Goal: Information Seeking & Learning: Find specific fact

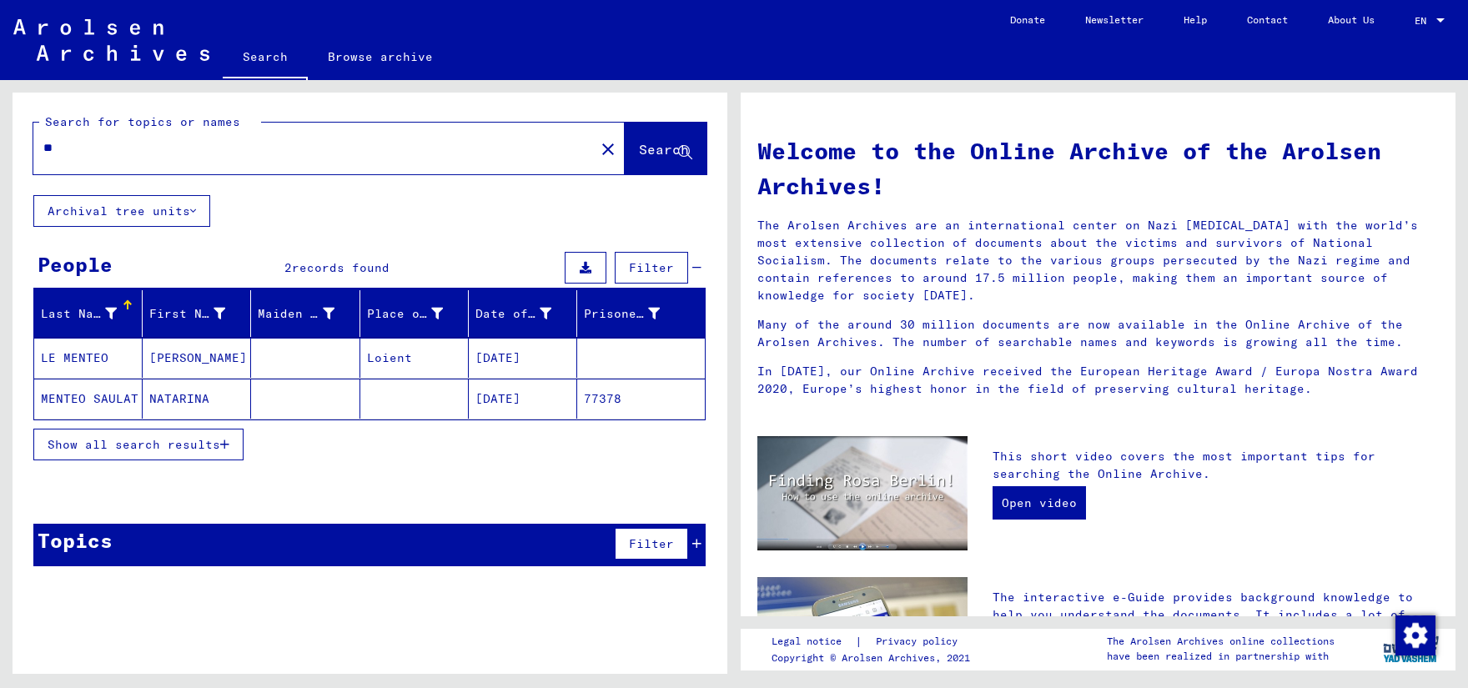
type input "*"
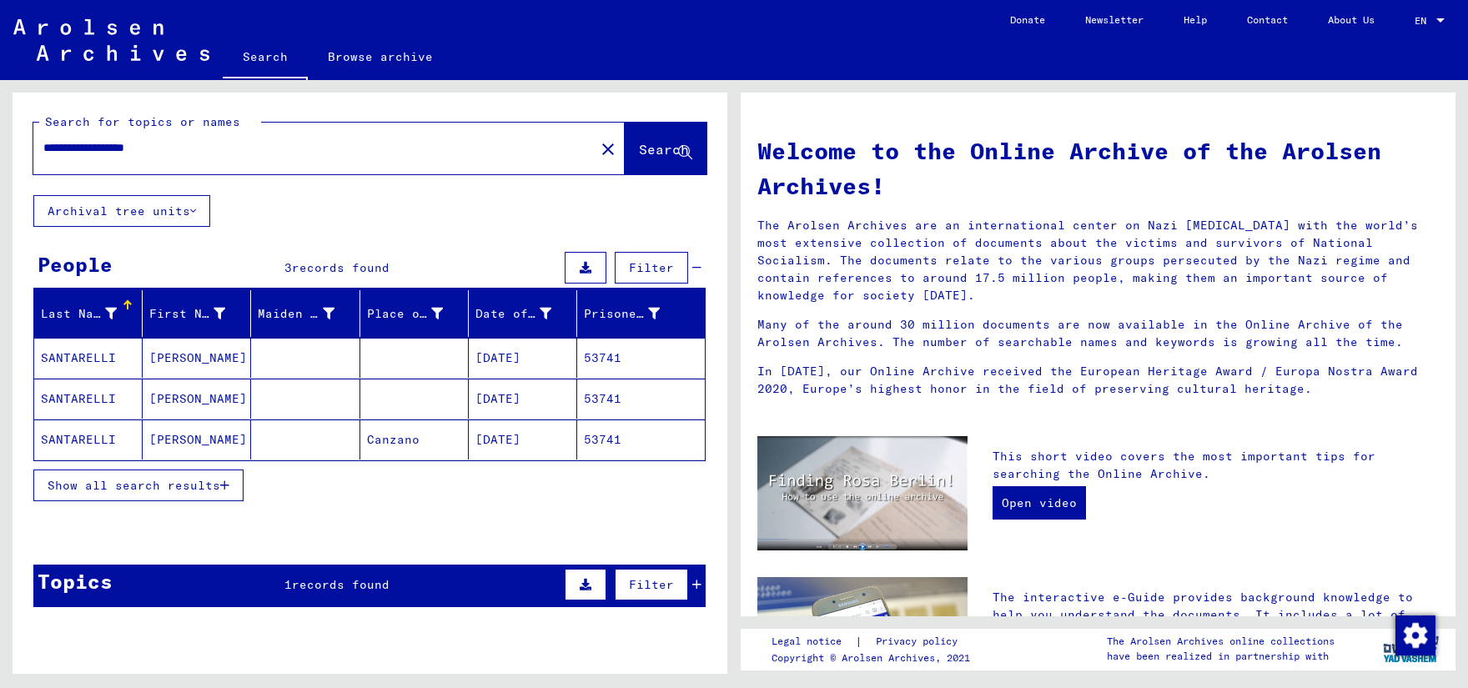
click at [497, 354] on mat-cell "[DATE]" at bounding box center [523, 358] width 108 height 40
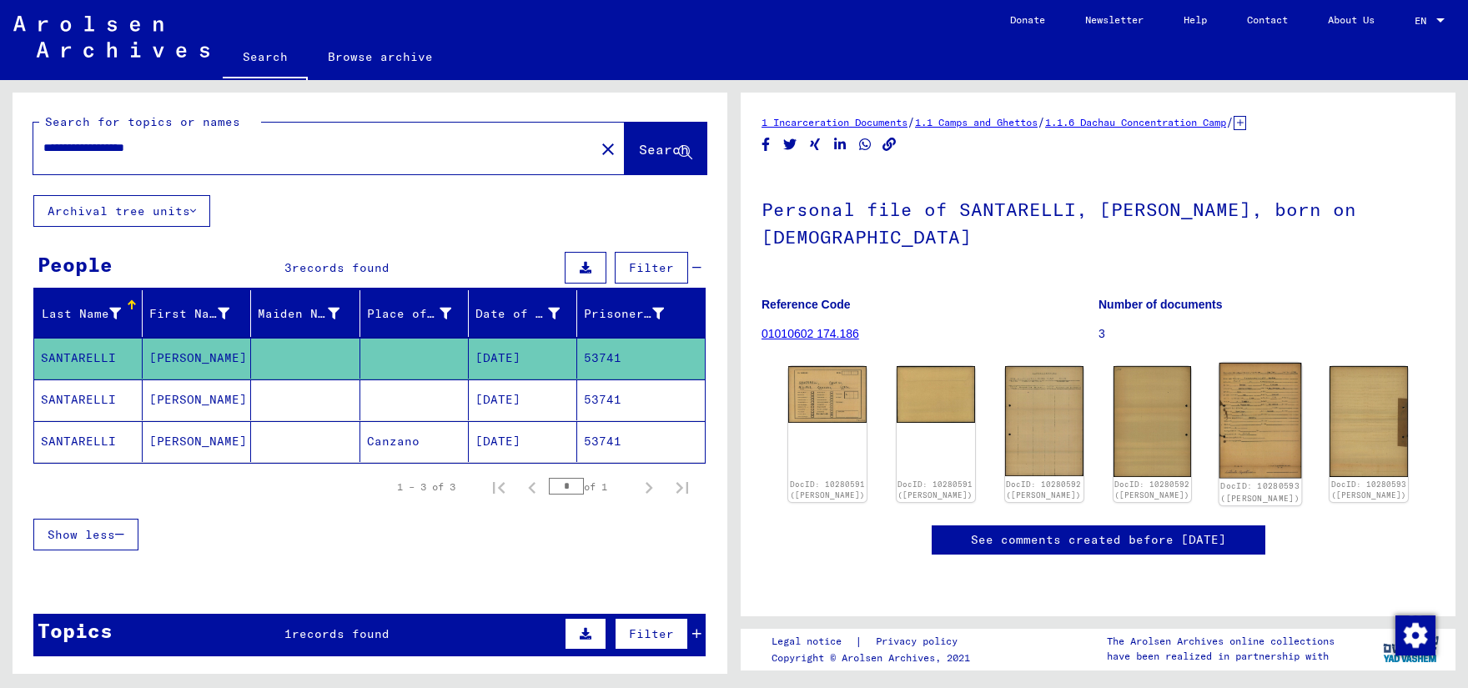
click at [1256, 390] on img at bounding box center [1260, 421] width 83 height 116
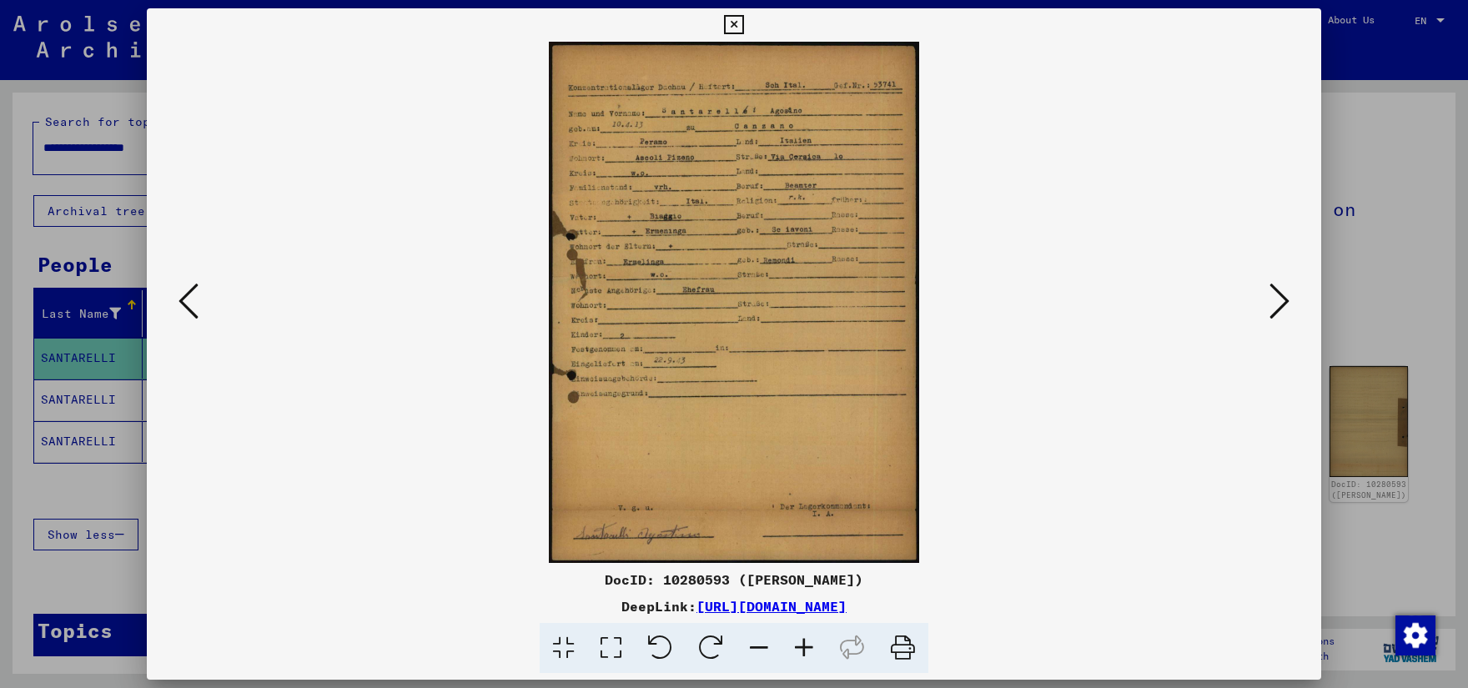
click at [115, 149] on div at bounding box center [734, 344] width 1468 height 688
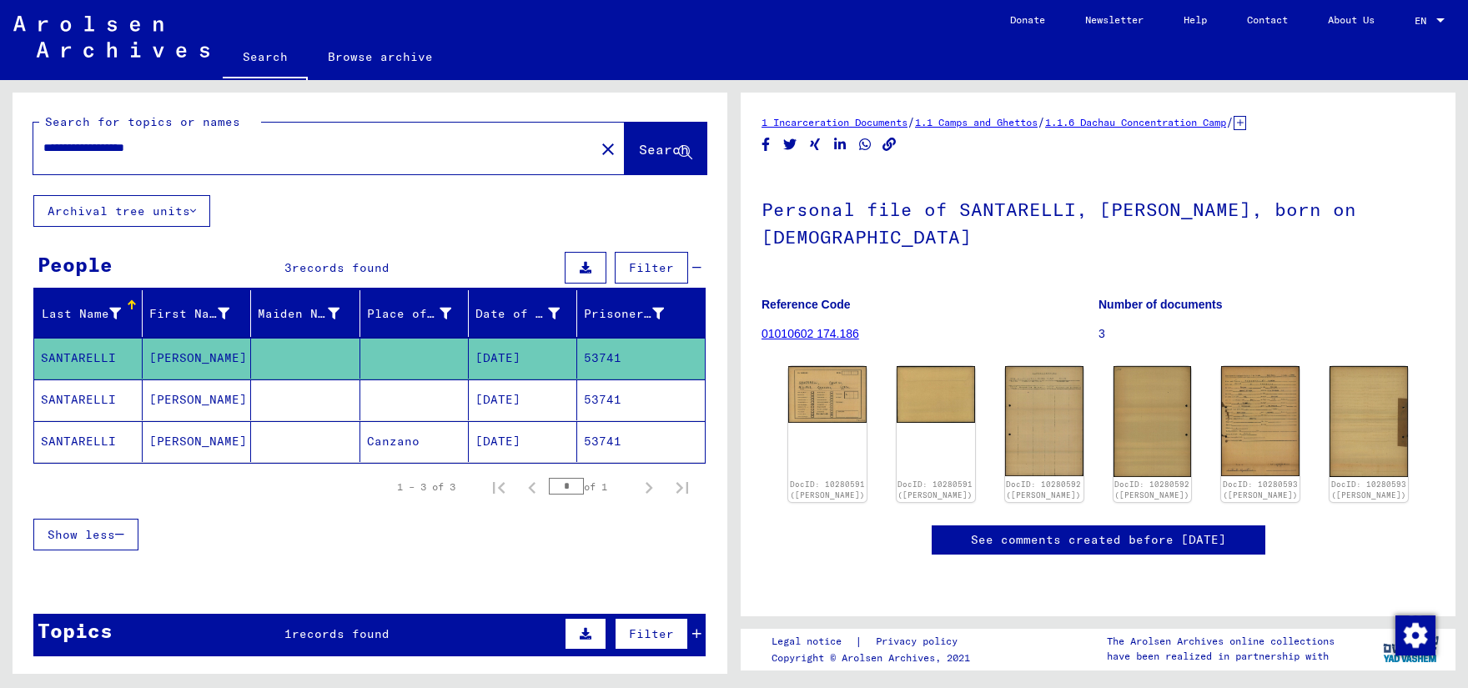
click at [115, 149] on input "**********" at bounding box center [313, 148] width 541 height 18
type input "**********"
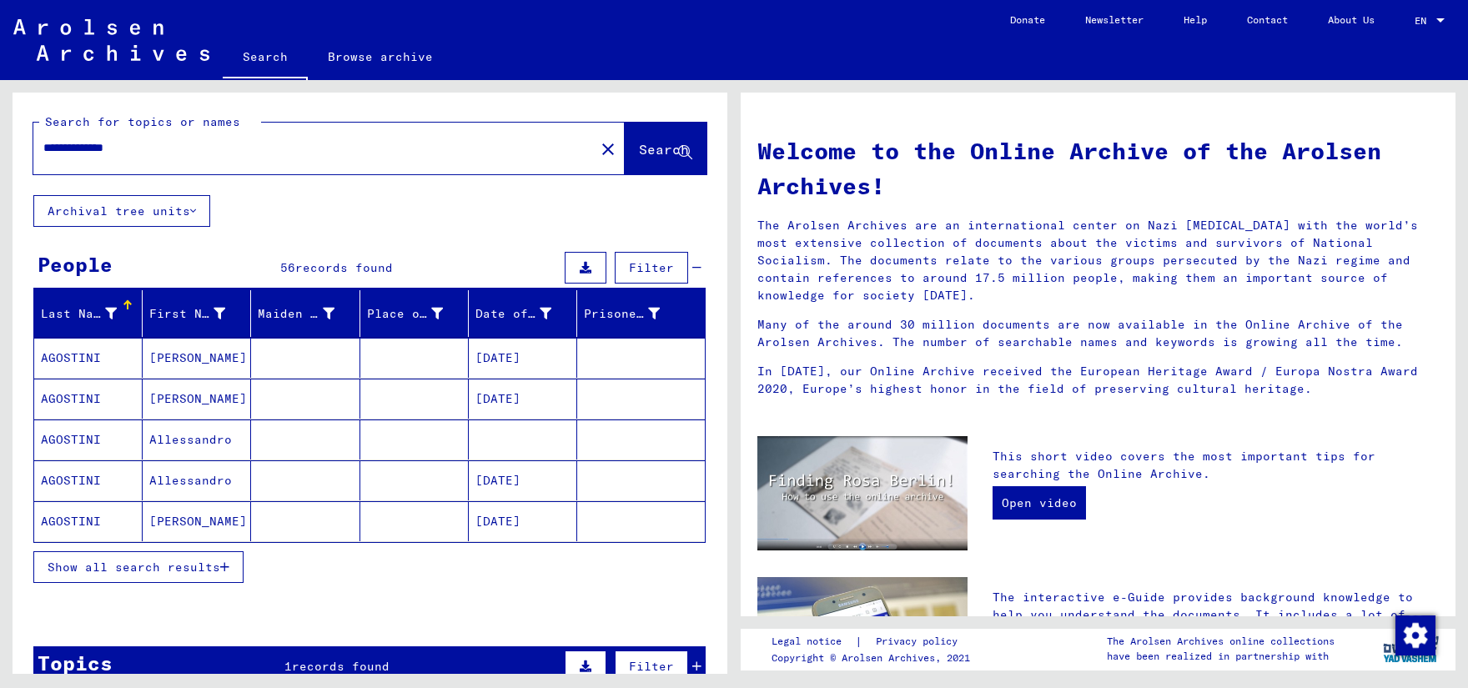
click at [229, 563] on icon "button" at bounding box center [224, 567] width 9 height 12
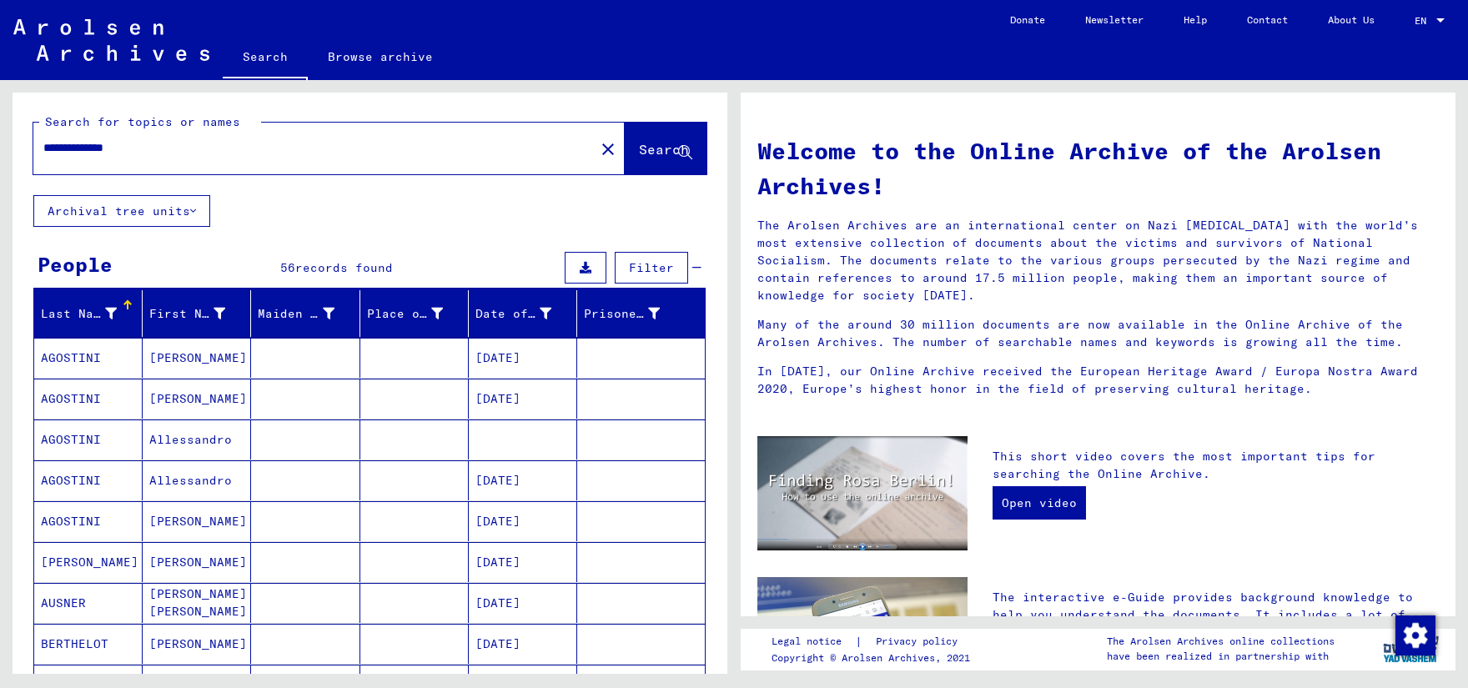
drag, startPoint x: 668, startPoint y: 356, endPoint x: 726, endPoint y: 244, distance: 125.7
click at [705, 338] on mat-cell at bounding box center [641, 358] width 128 height 40
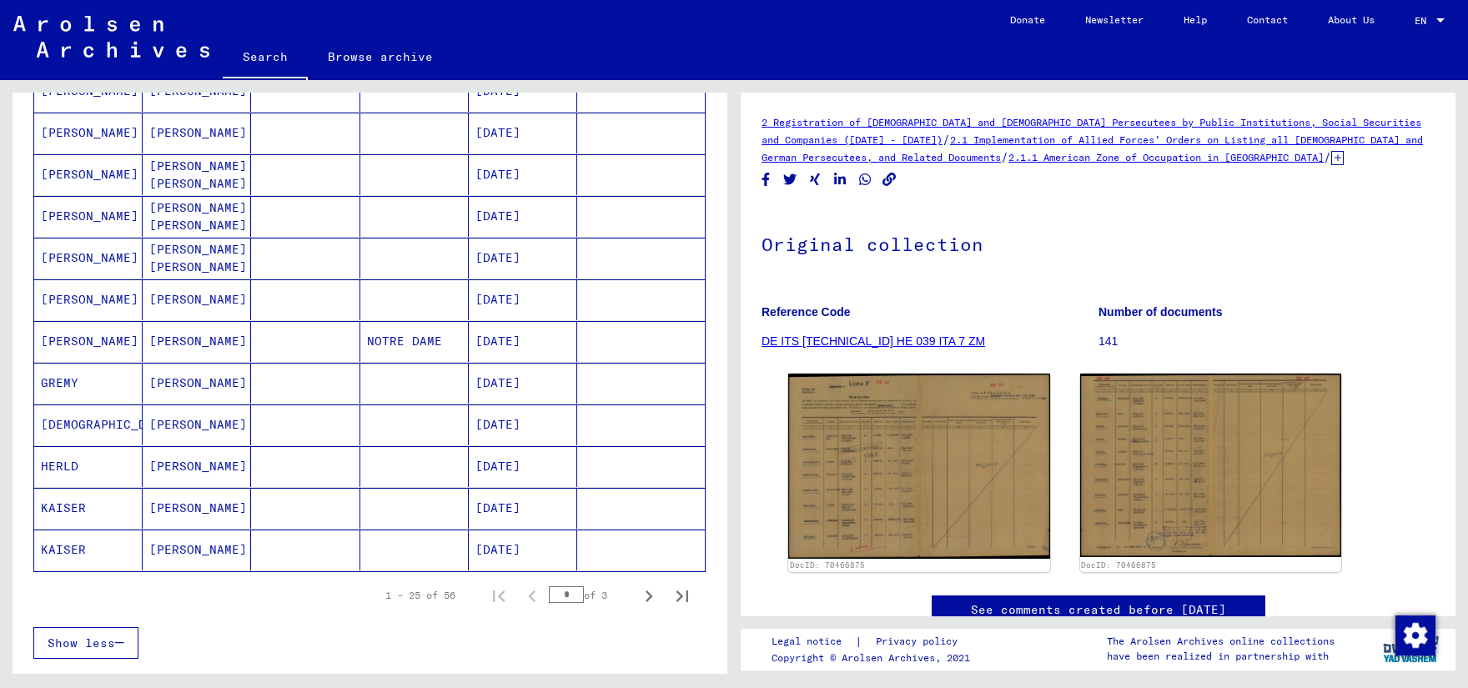
scroll to position [819, 0]
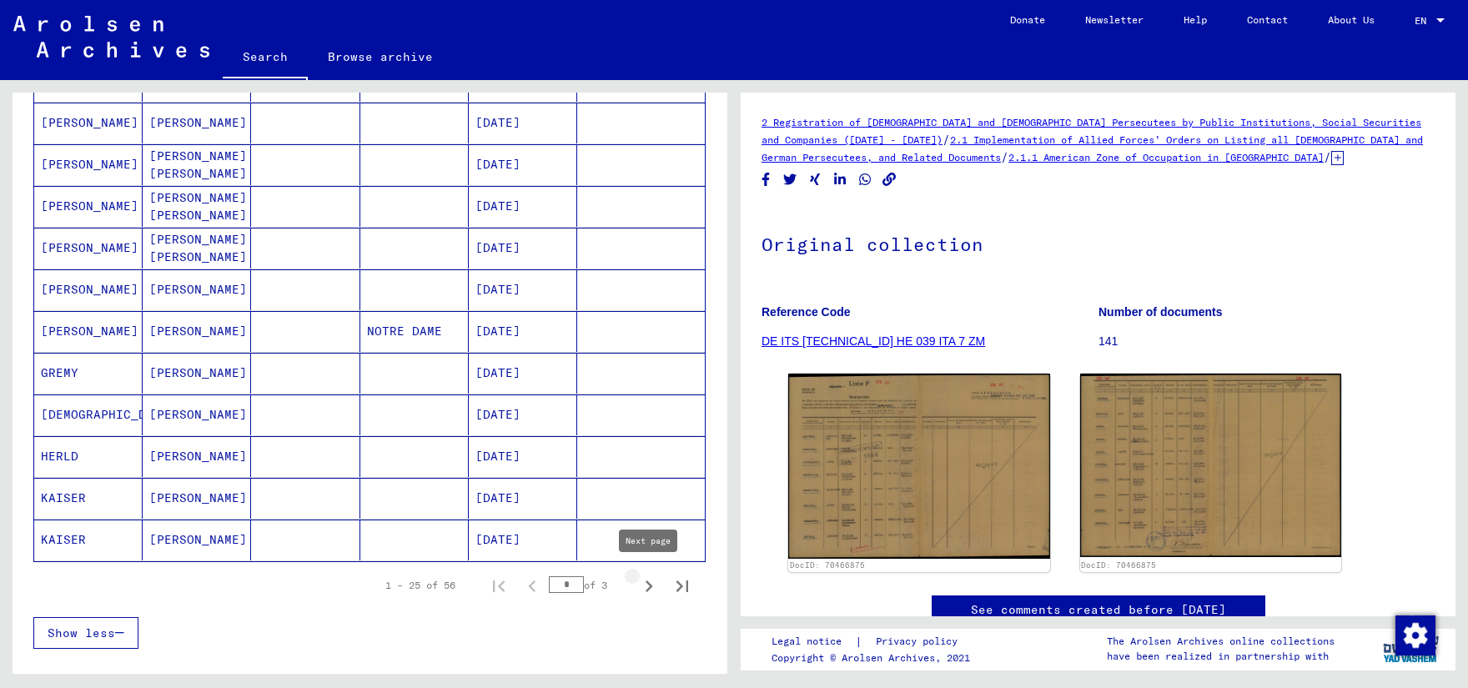
click at [646, 580] on icon "Next page" at bounding box center [648, 586] width 23 height 23
type input "*"
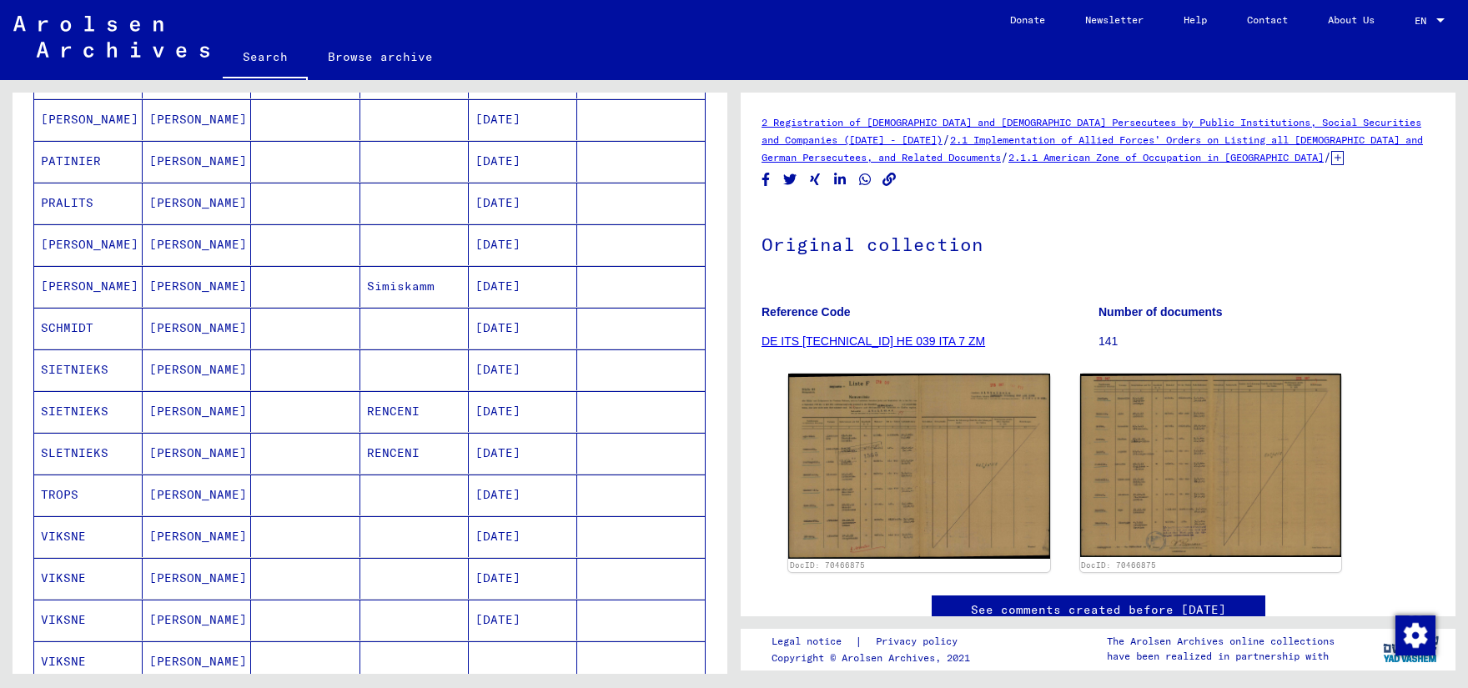
scroll to position [728, 0]
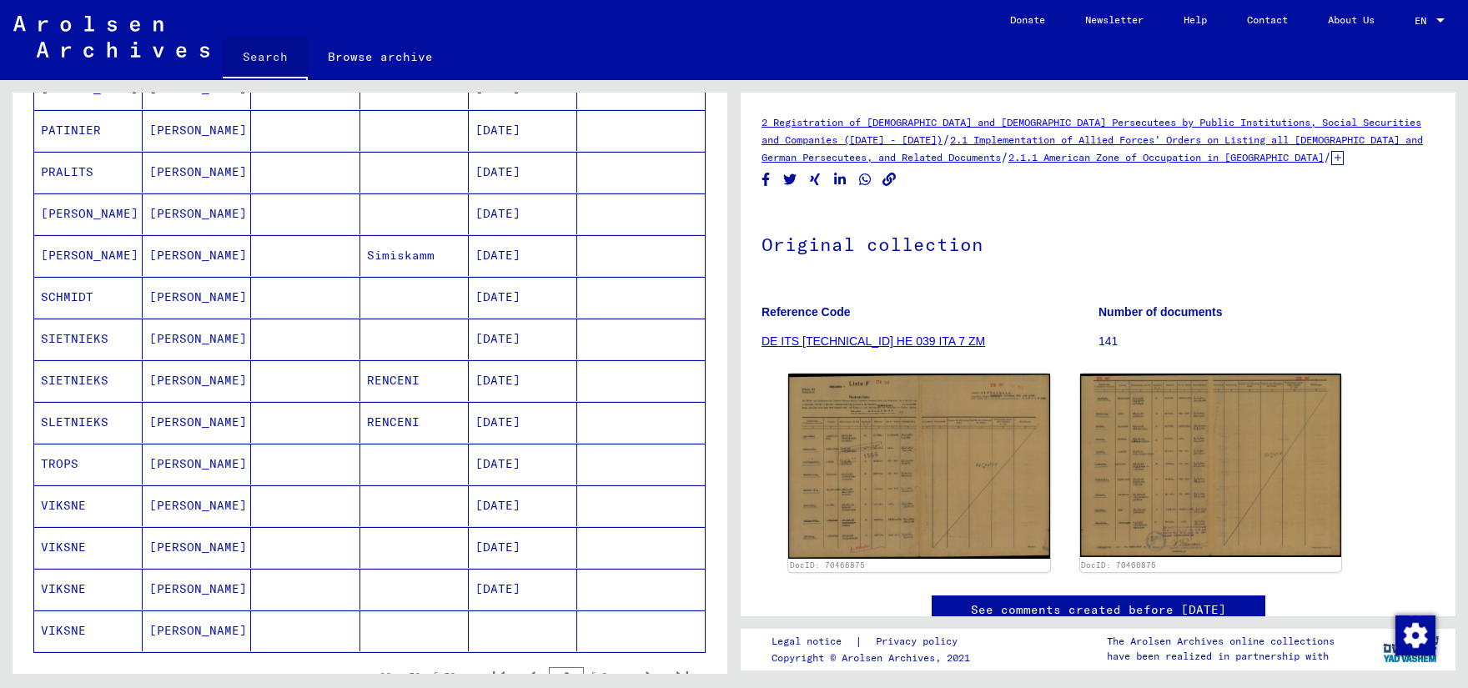
click at [256, 53] on link "Search" at bounding box center [265, 58] width 85 height 43
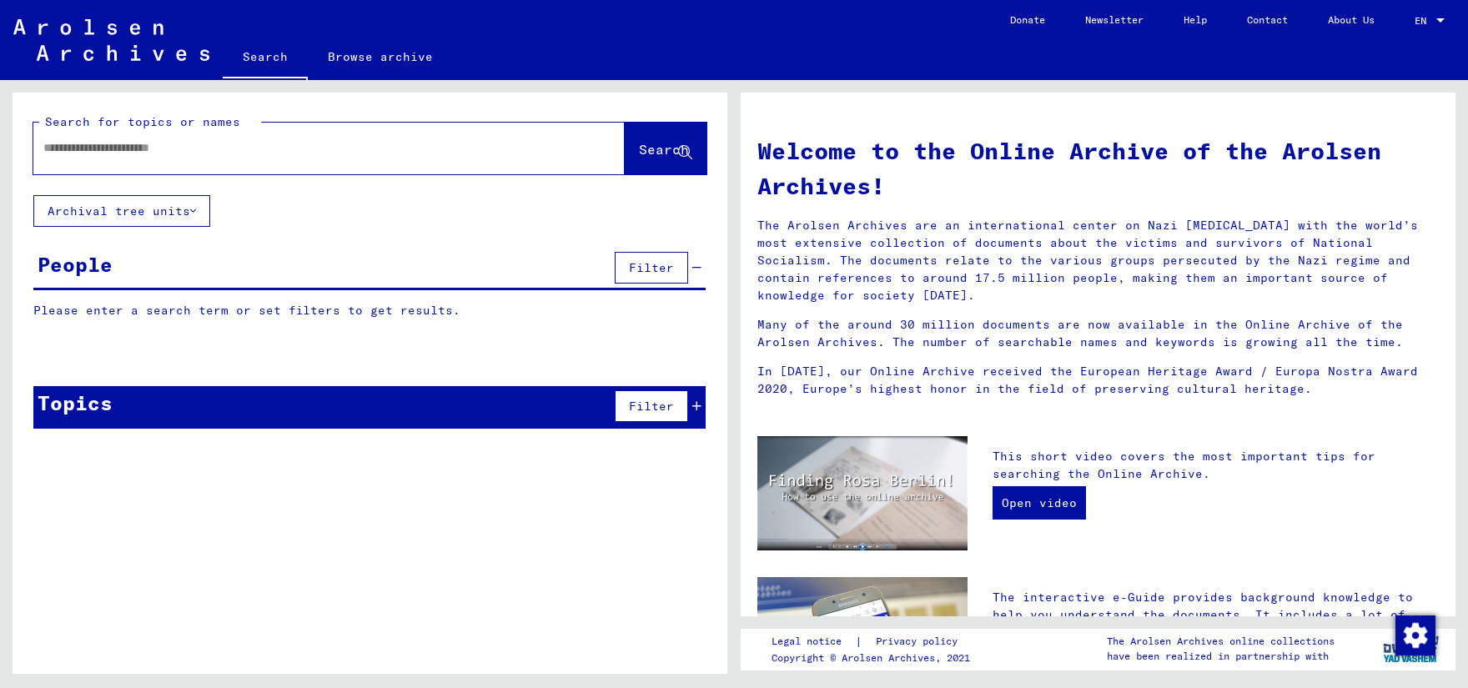
click at [213, 155] on input "text" at bounding box center [308, 148] width 531 height 18
paste input "*****"
type input "*****"
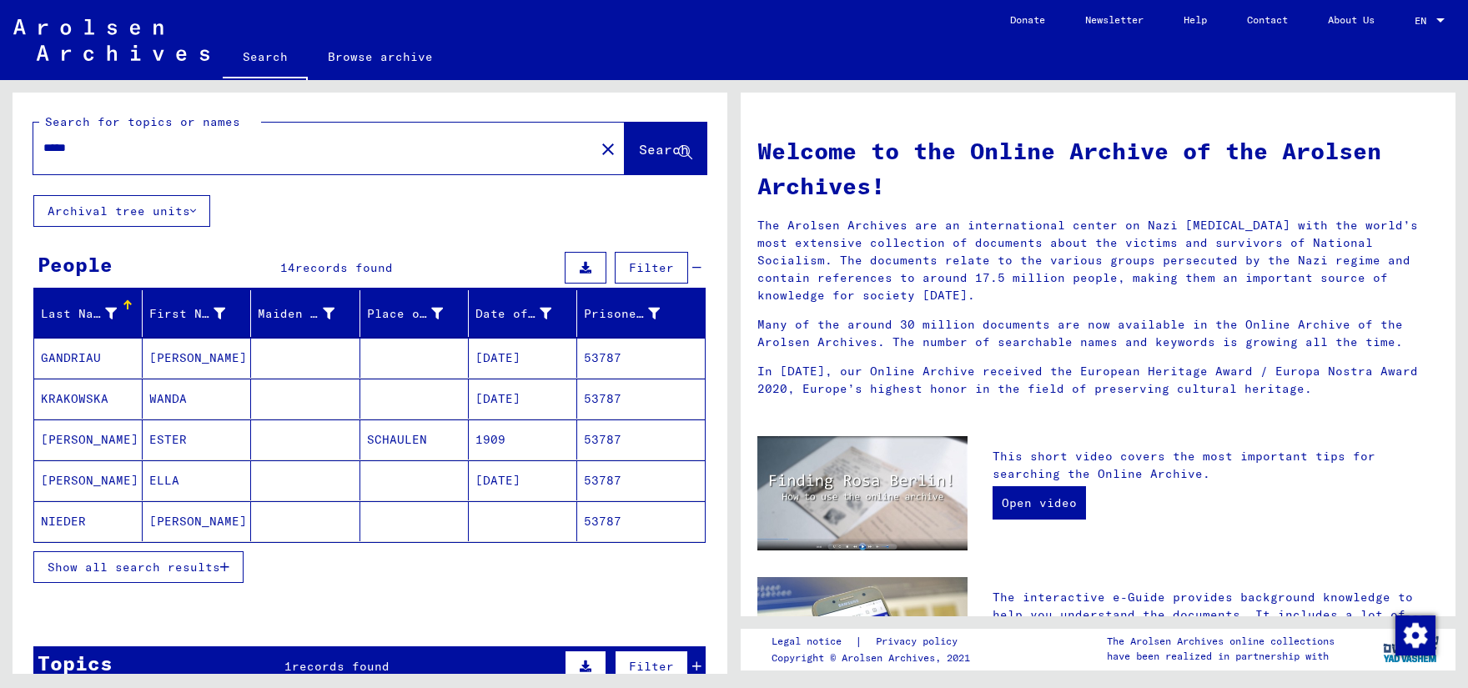
click at [229, 564] on icon "button" at bounding box center [224, 567] width 9 height 12
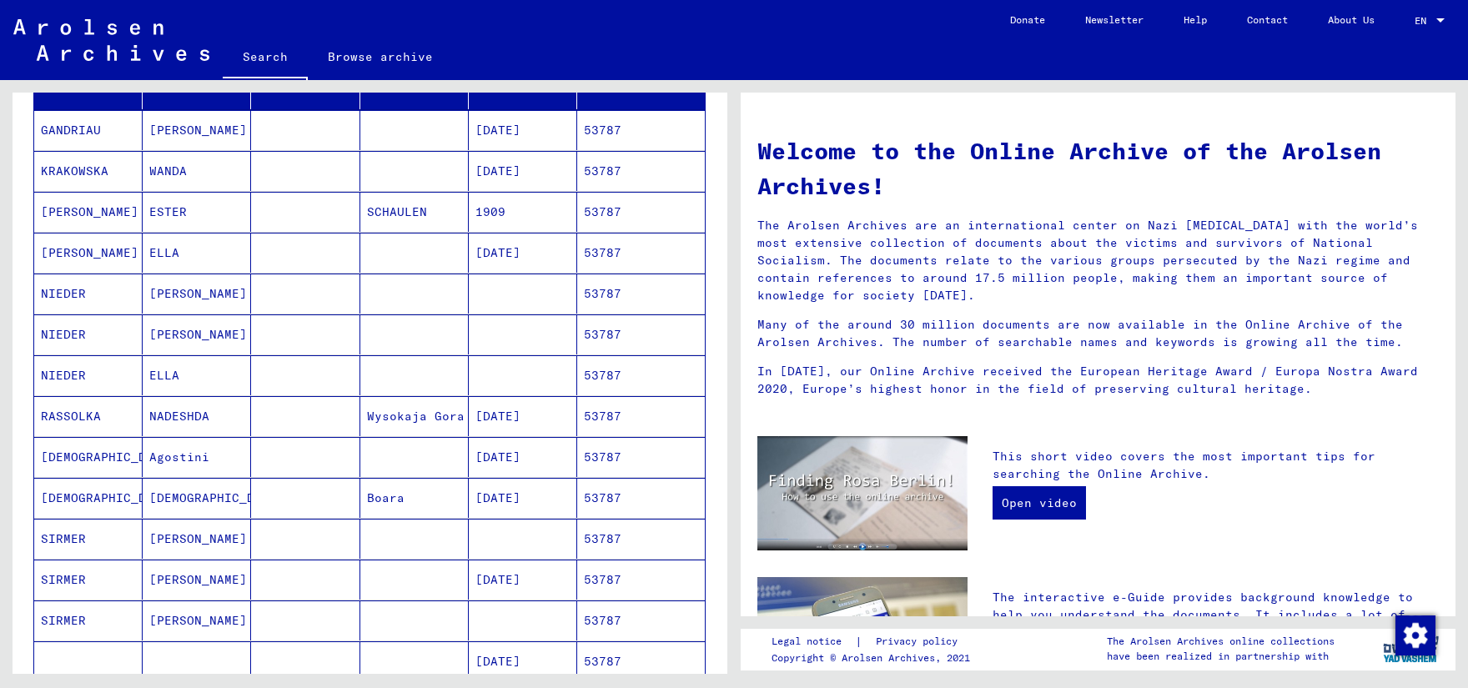
scroll to position [276, 0]
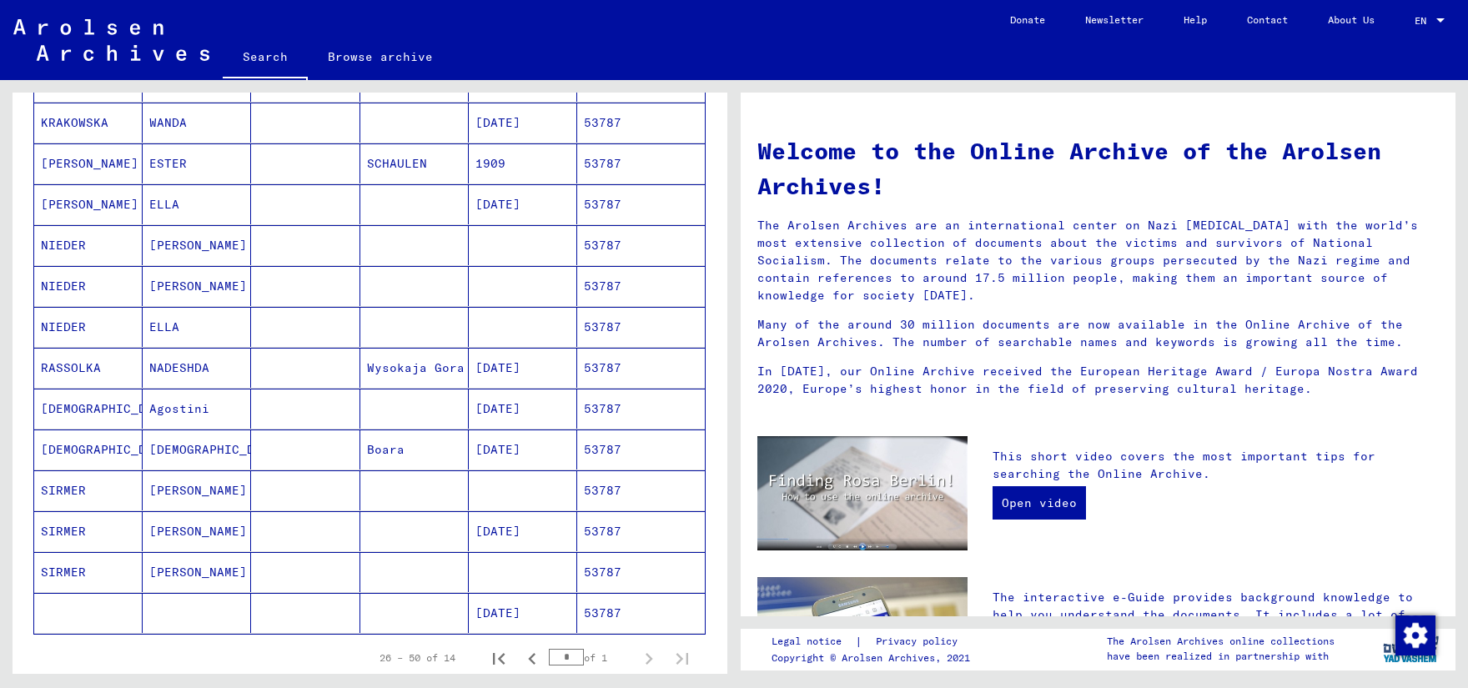
click at [509, 404] on mat-cell "[DATE]" at bounding box center [523, 409] width 108 height 40
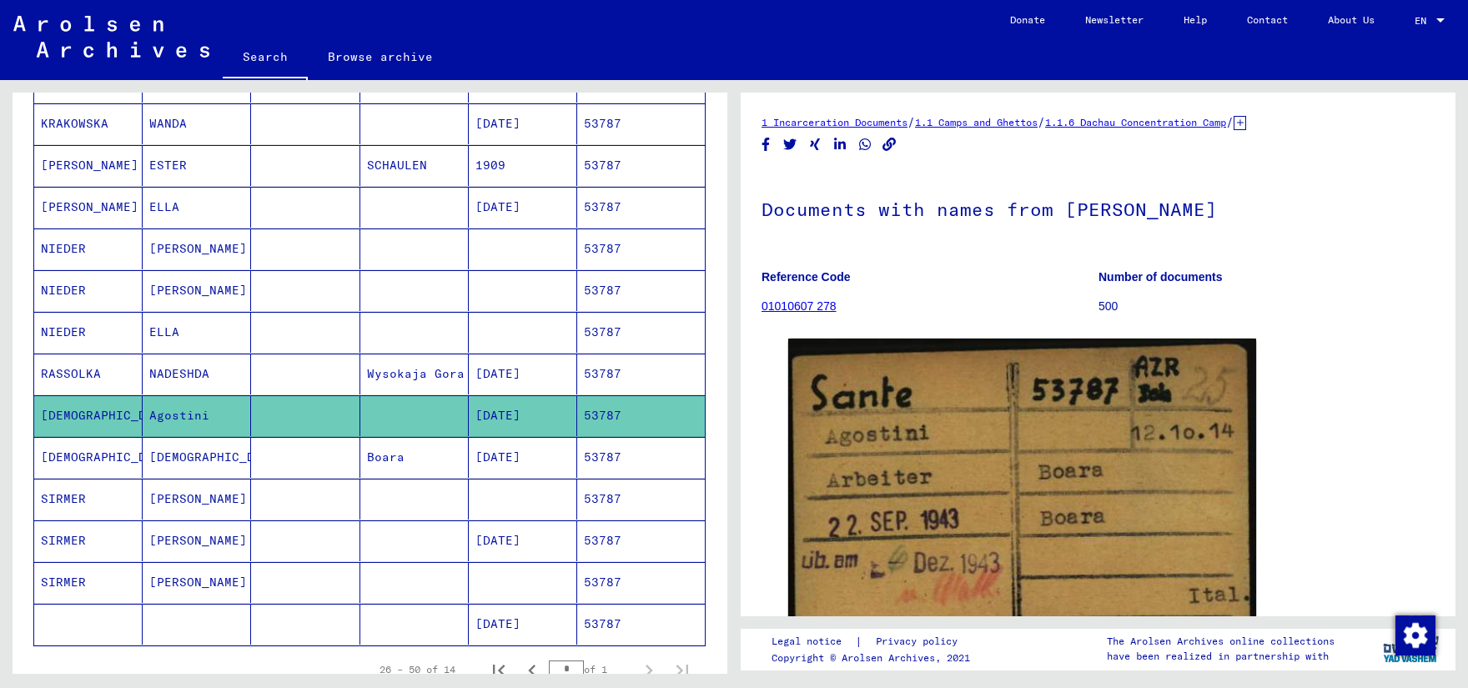
click at [500, 450] on mat-cell "[DATE]" at bounding box center [523, 457] width 108 height 41
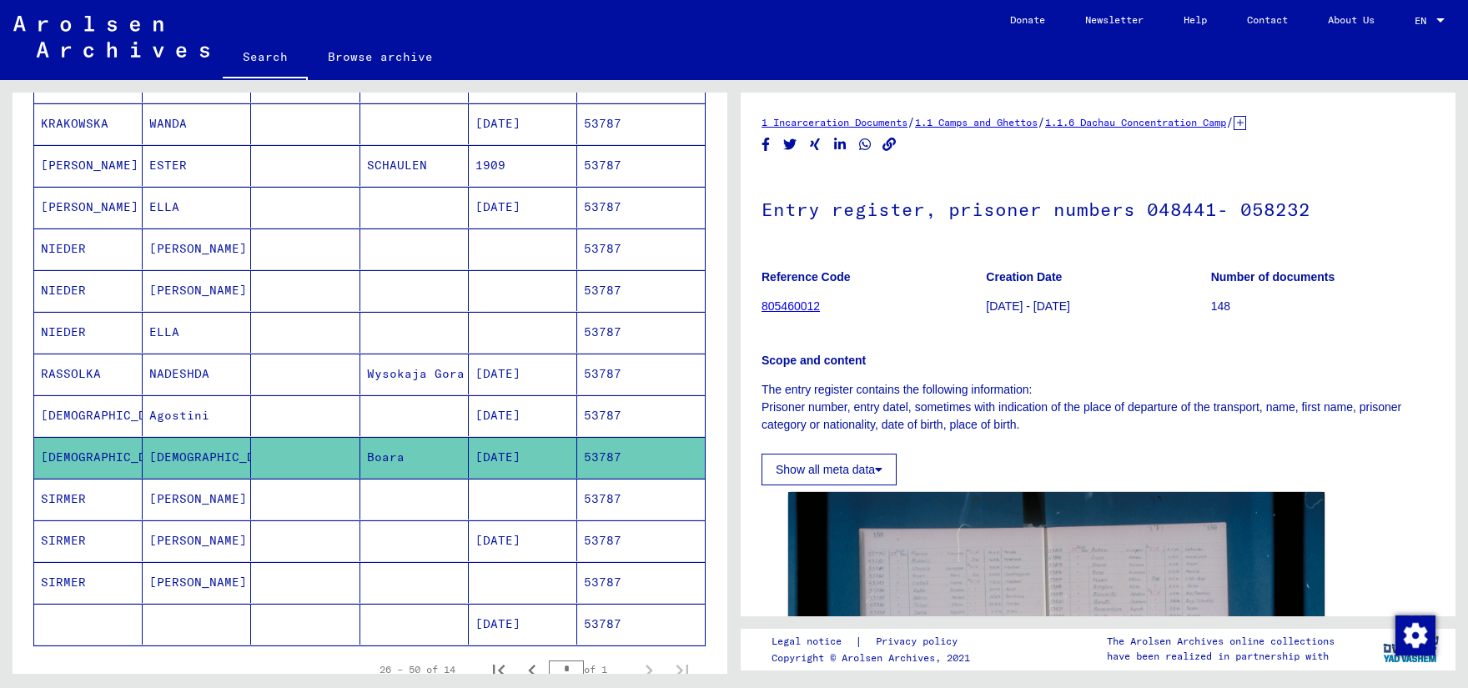
click at [499, 409] on mat-cell "[DATE]" at bounding box center [523, 415] width 108 height 41
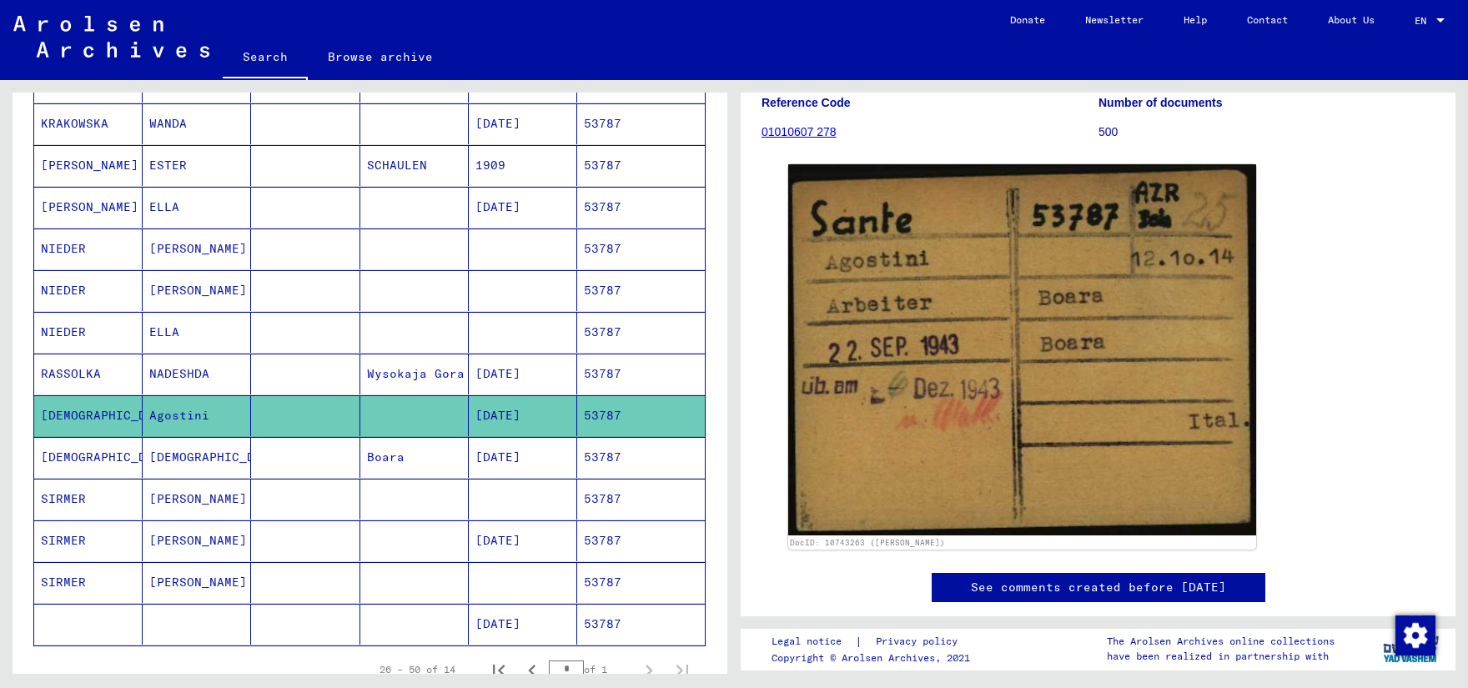
scroll to position [176, 0]
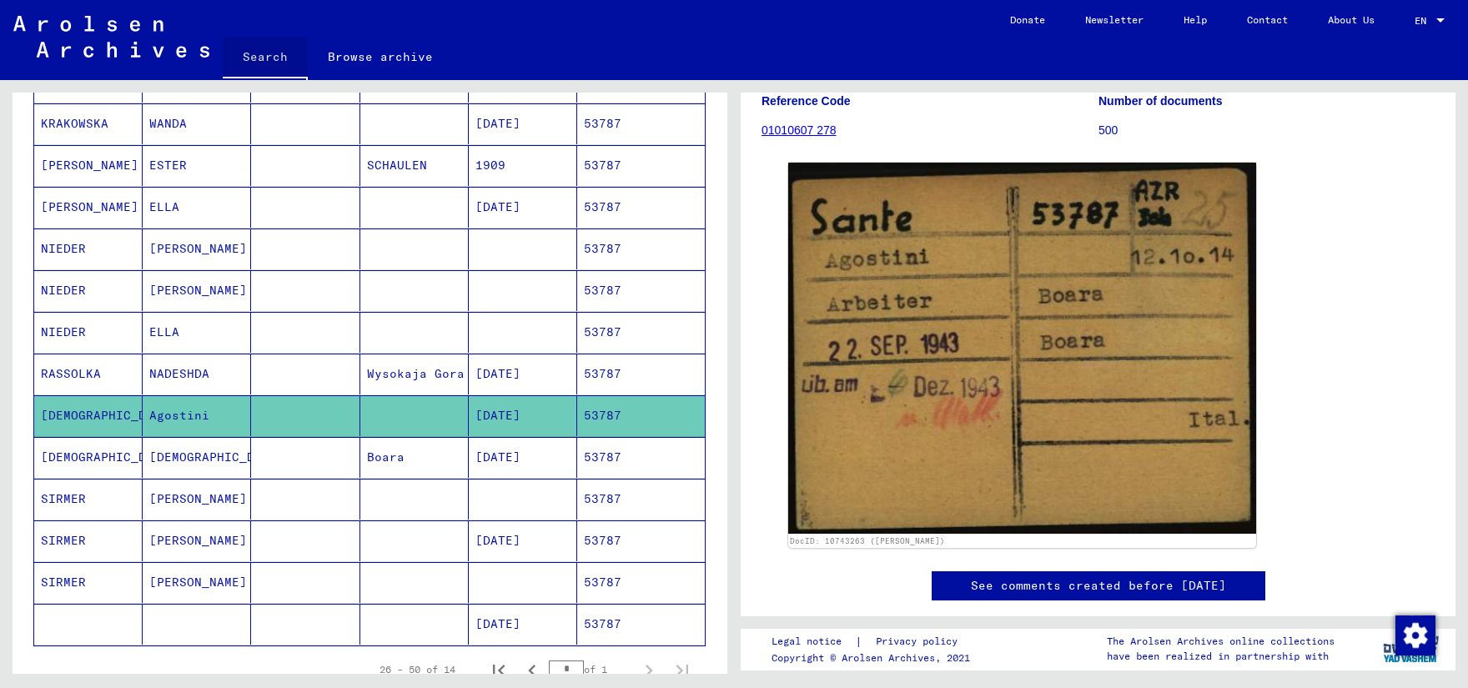
click at [269, 55] on link "Search" at bounding box center [265, 58] width 85 height 43
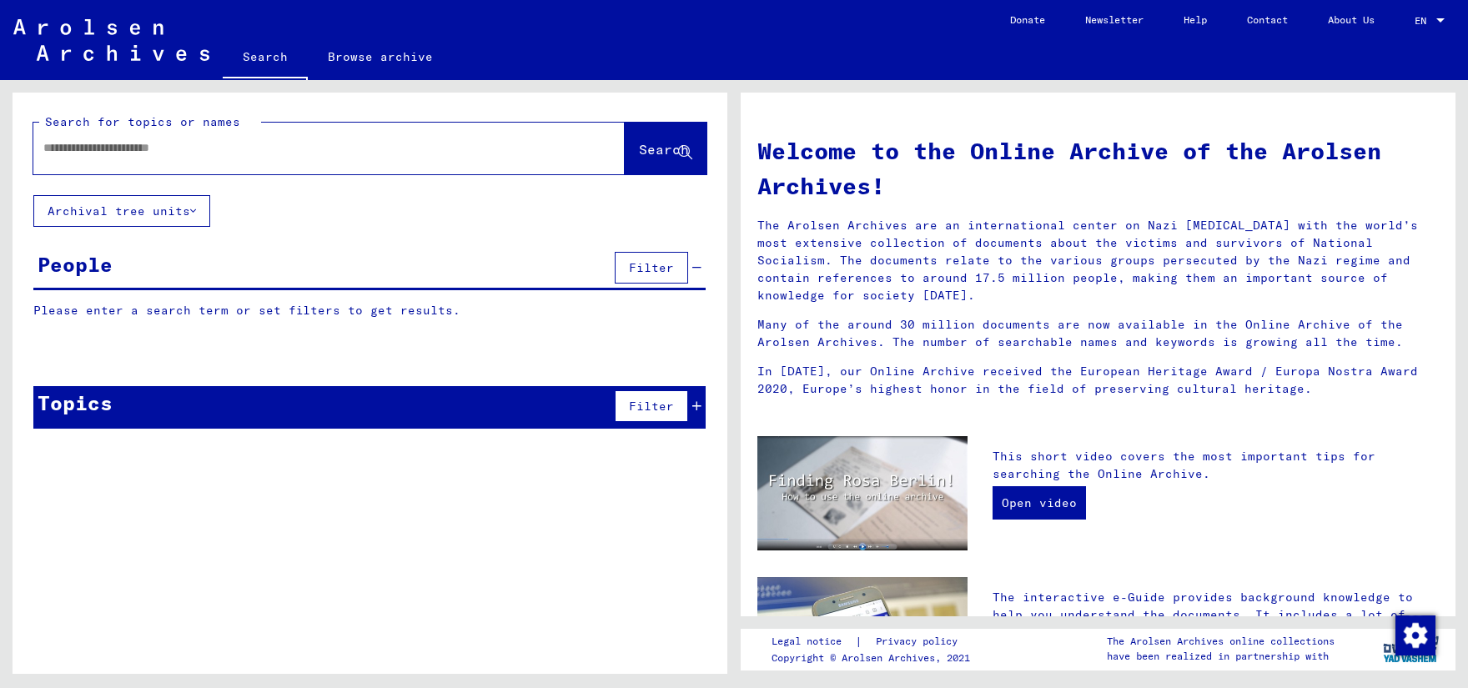
click at [225, 146] on input "text" at bounding box center [308, 148] width 531 height 18
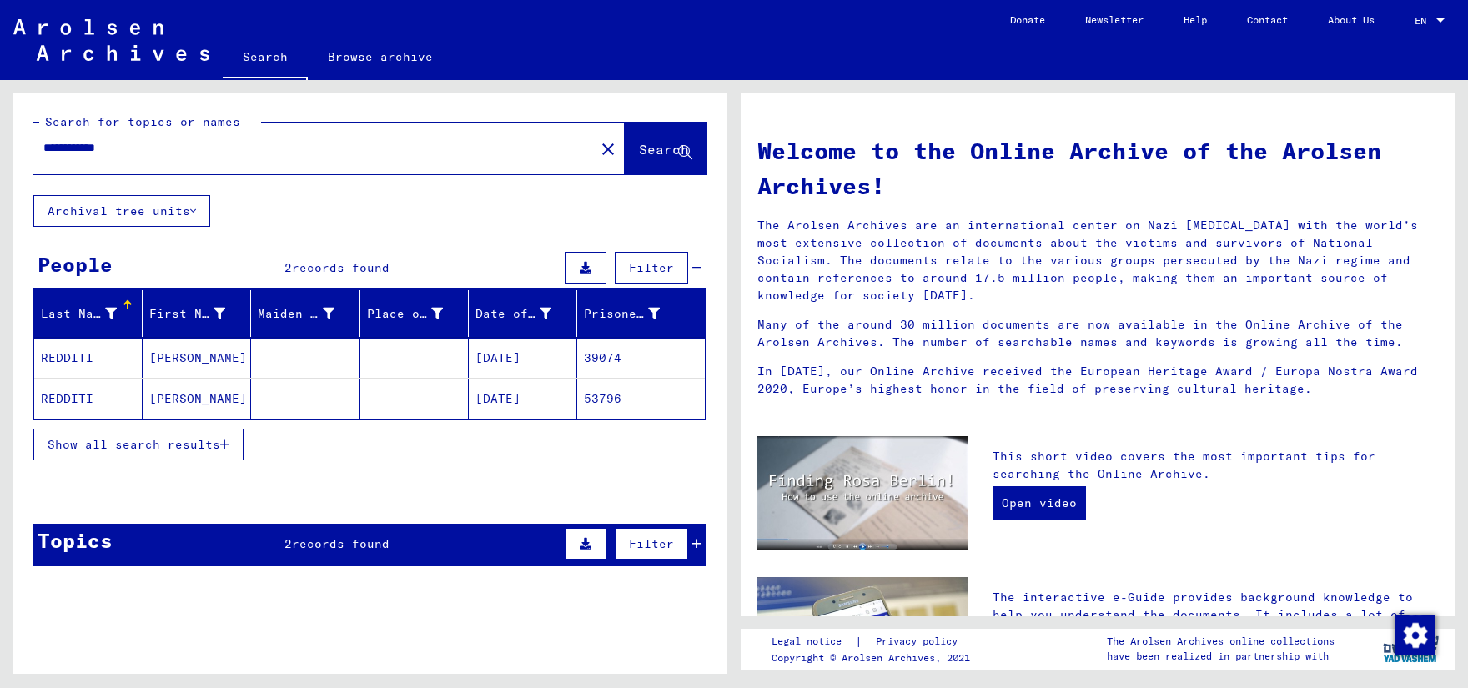
click at [510, 358] on mat-cell "[DATE]" at bounding box center [523, 358] width 108 height 40
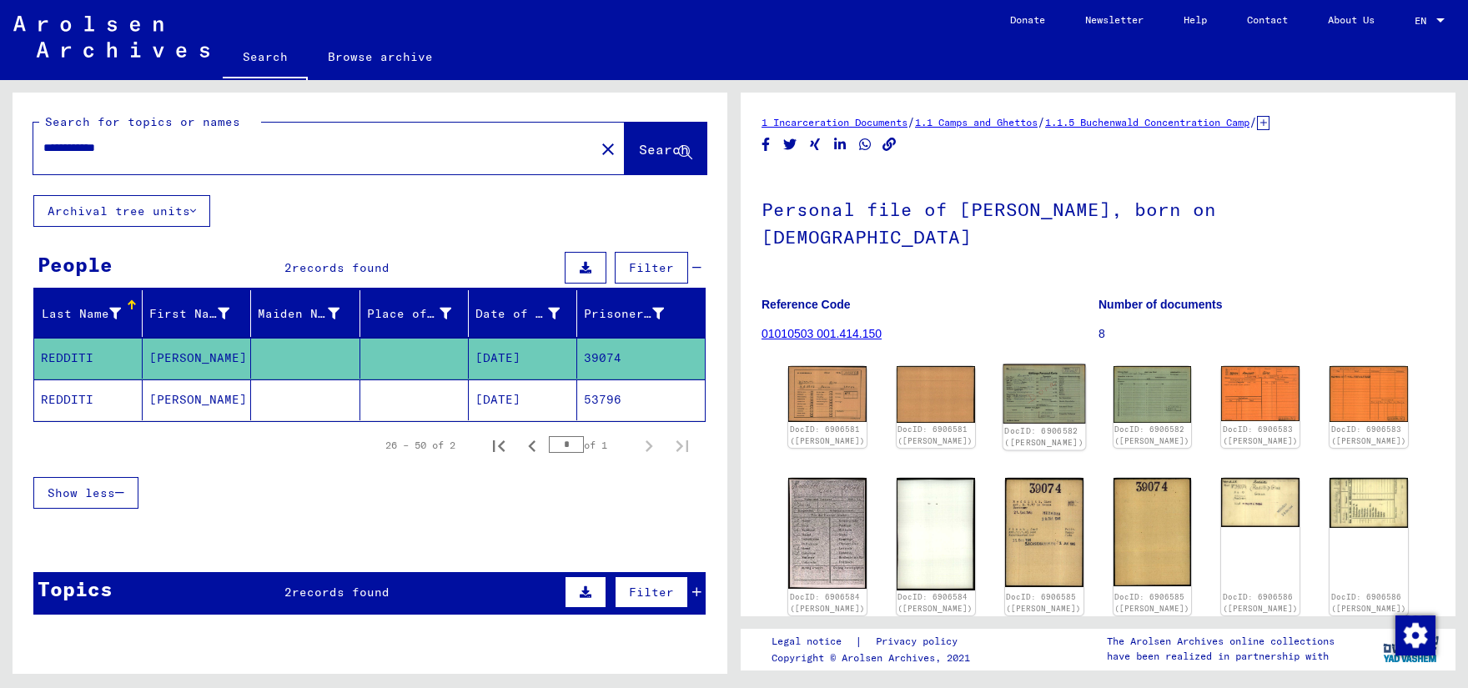
click at [1048, 368] on img at bounding box center [1044, 393] width 83 height 59
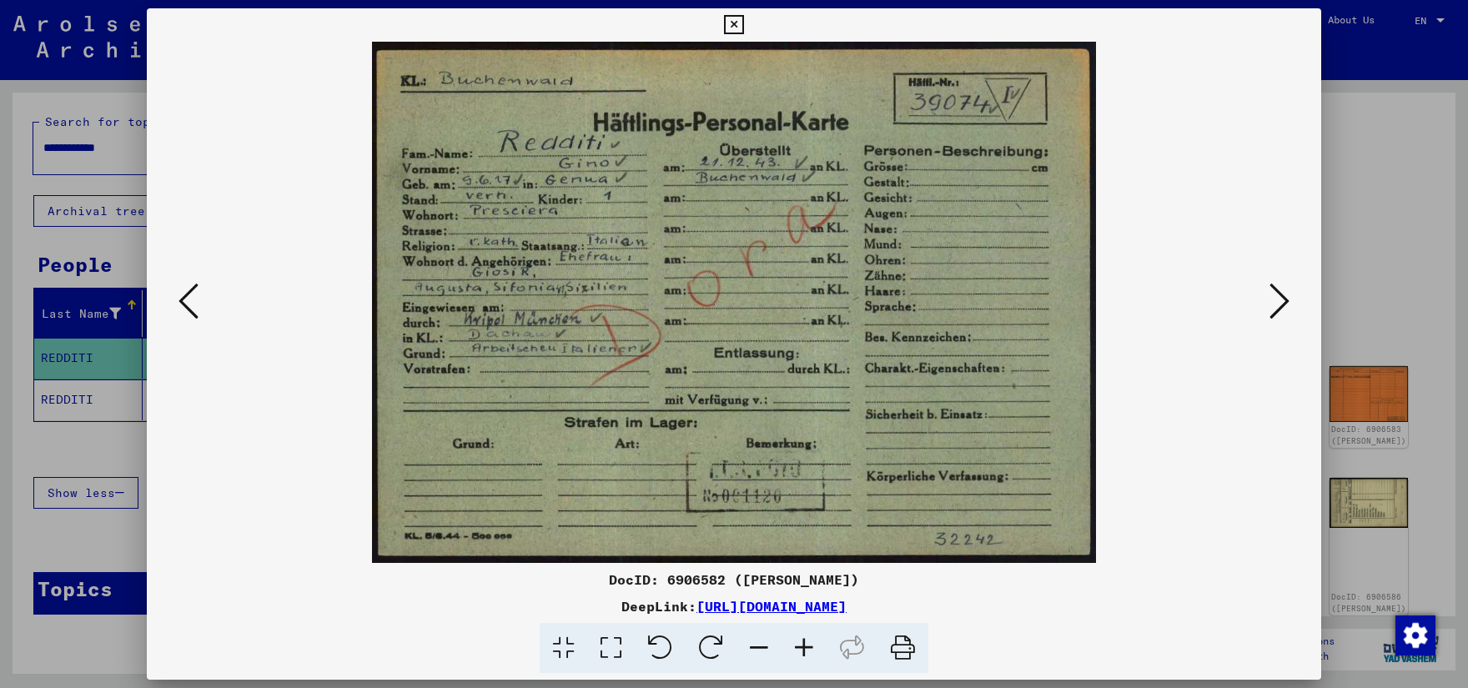
click at [1048, 368] on img at bounding box center [734, 302] width 1061 height 521
click at [1280, 294] on icon at bounding box center [1279, 301] width 20 height 40
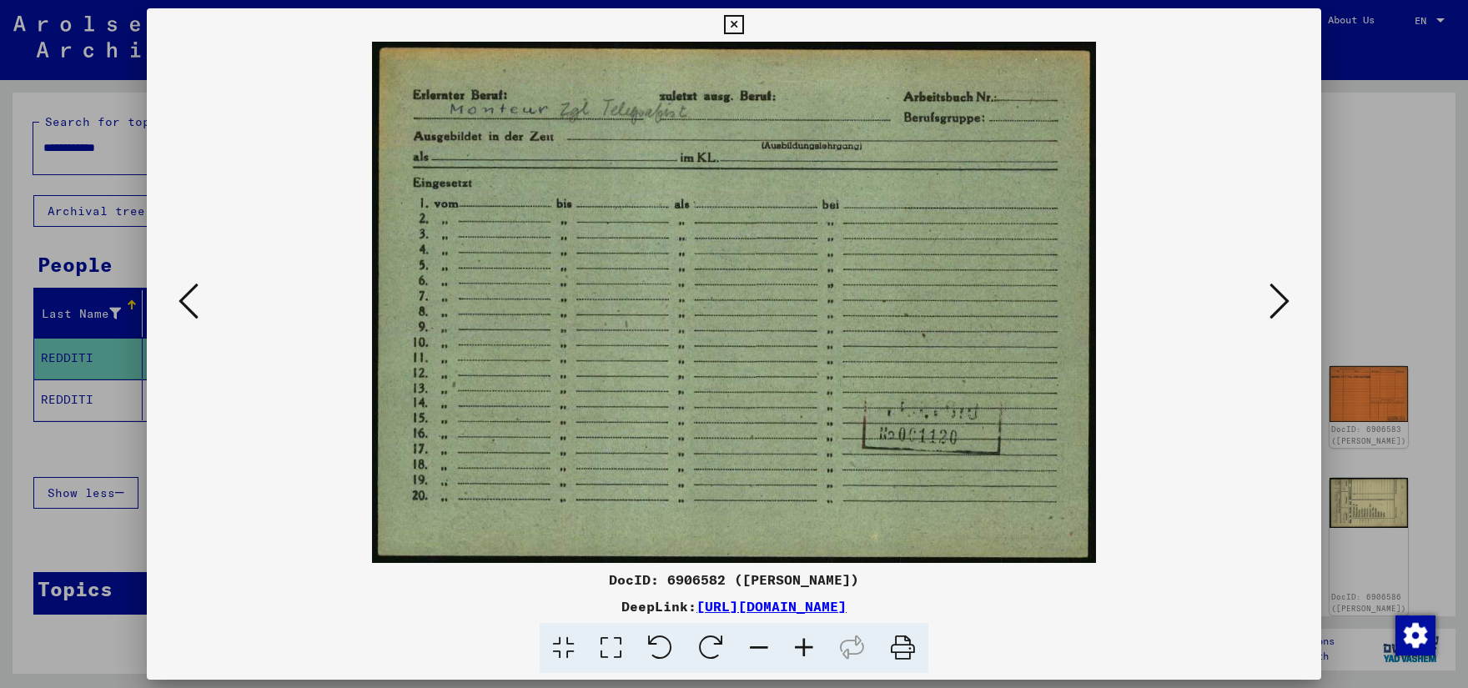
click at [1280, 294] on icon at bounding box center [1279, 301] width 20 height 40
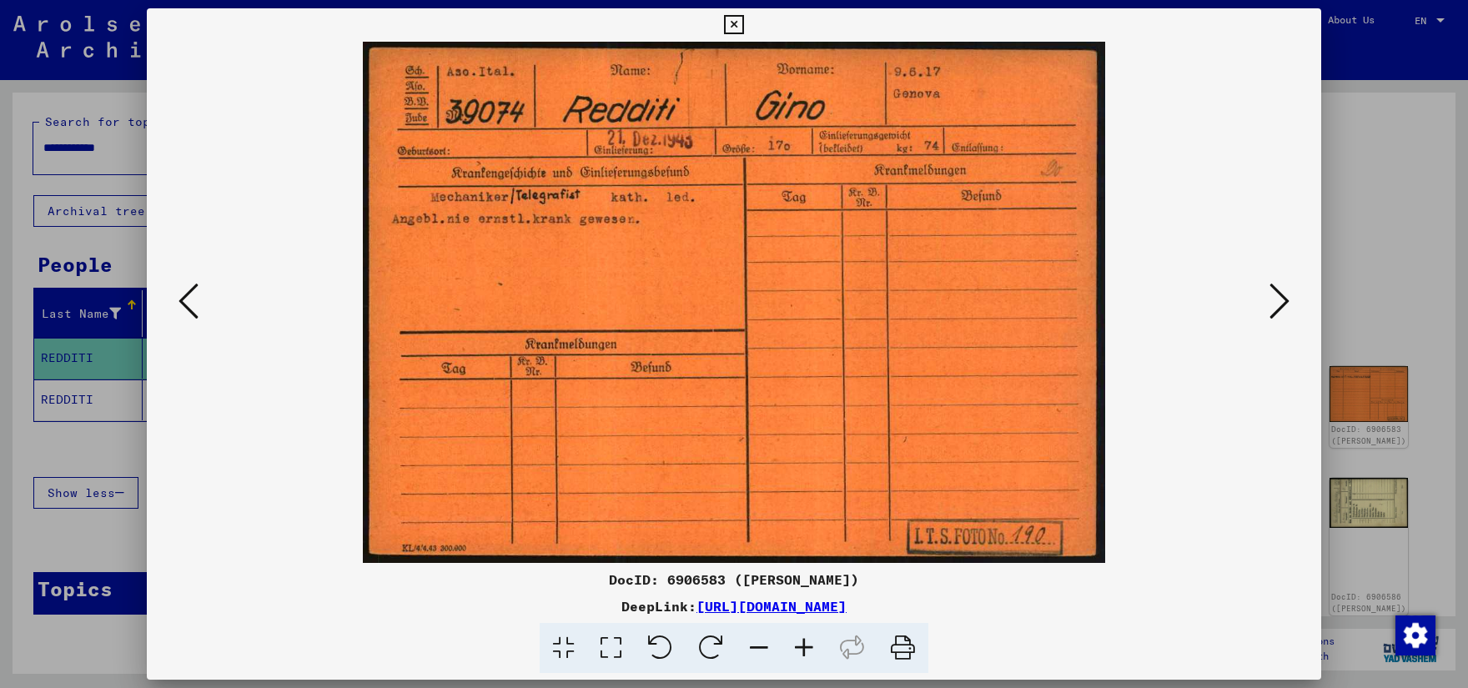
click at [1280, 294] on icon at bounding box center [1279, 301] width 20 height 40
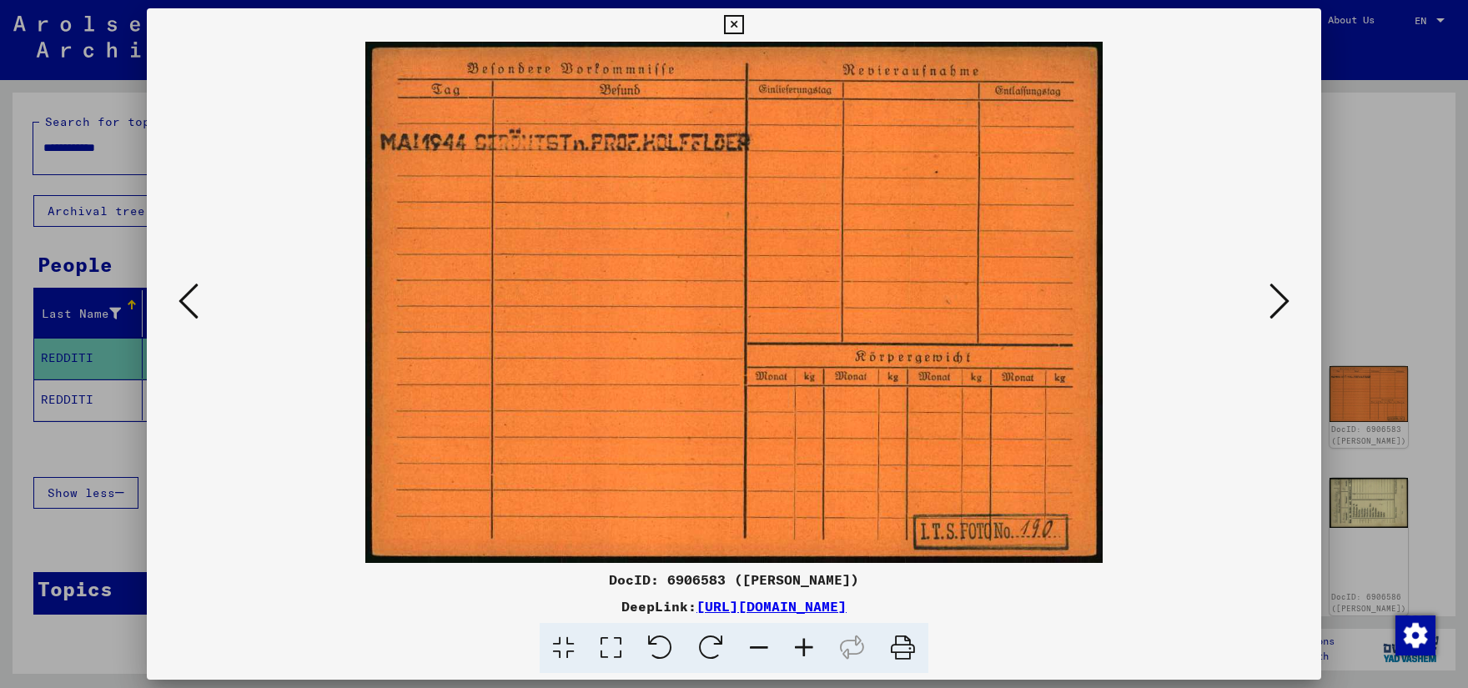
click at [1280, 294] on icon at bounding box center [1279, 301] width 20 height 40
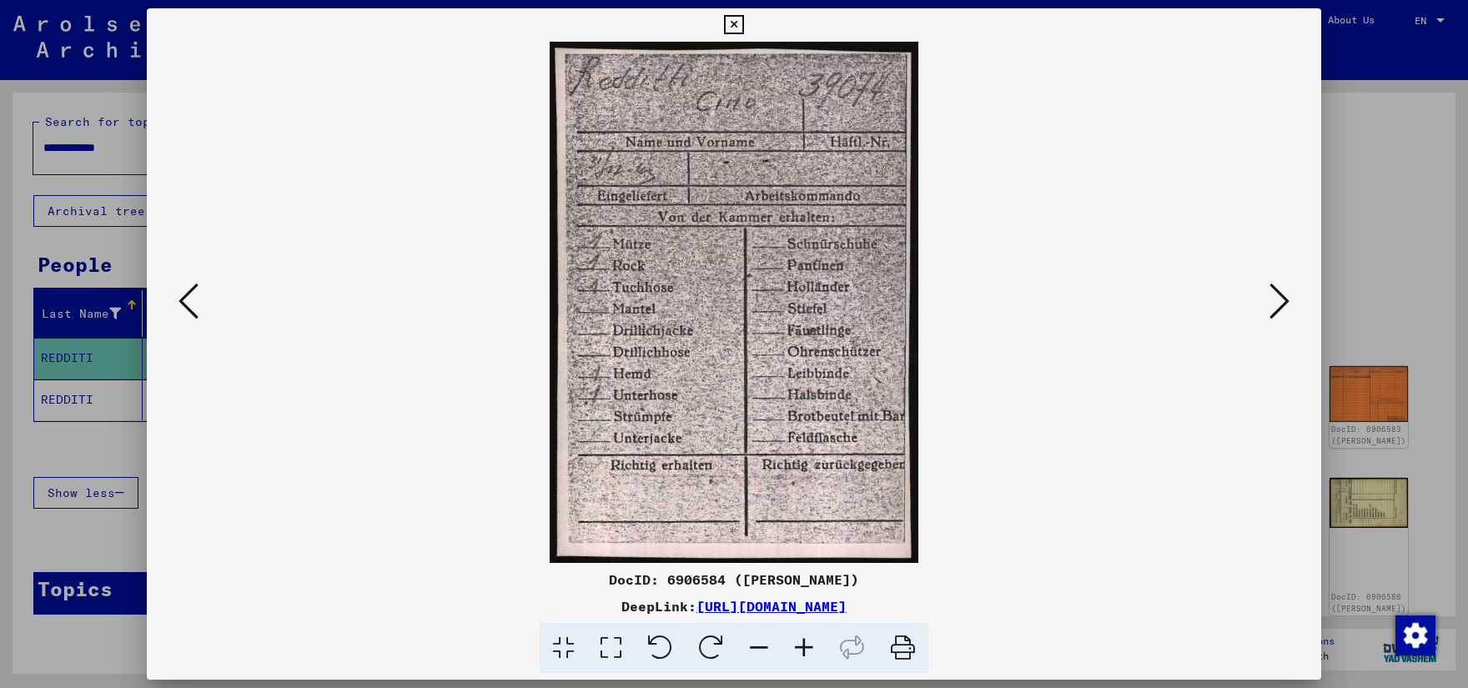
click at [1280, 294] on icon at bounding box center [1279, 301] width 20 height 40
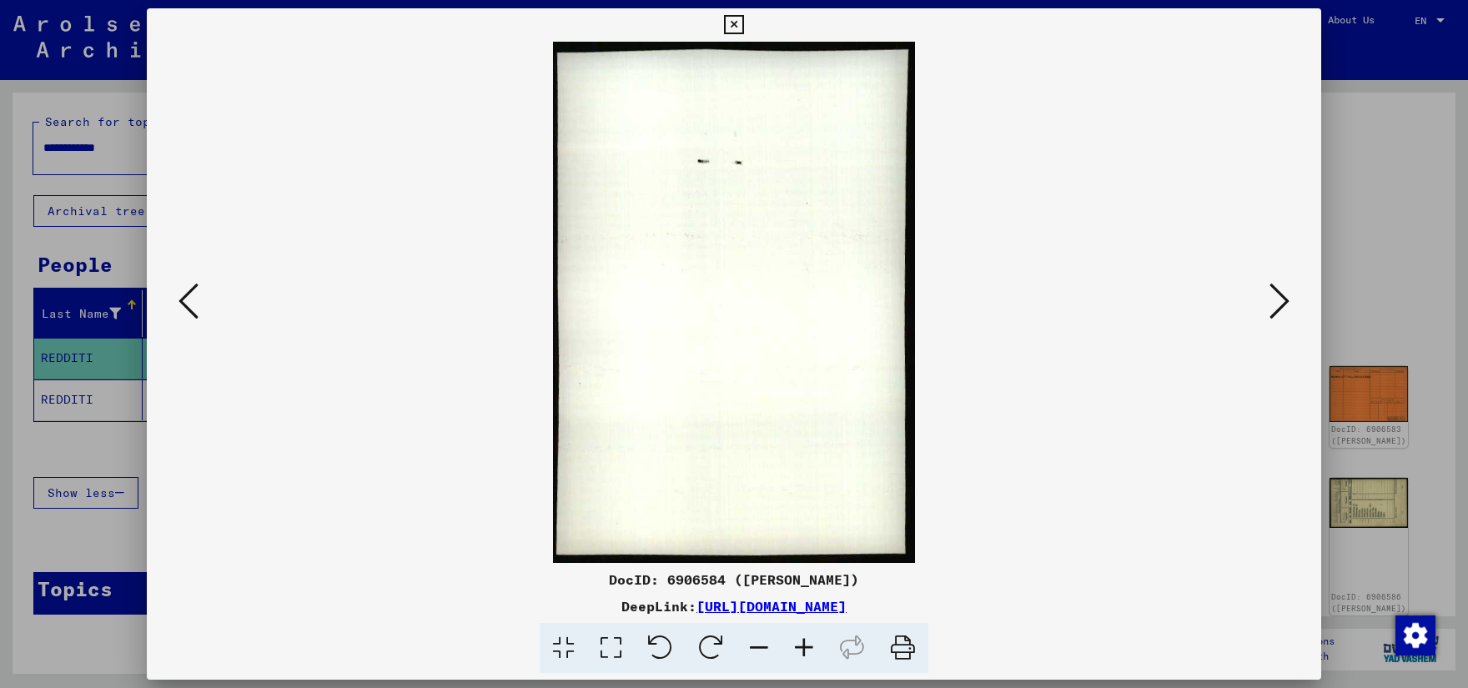
click at [1280, 294] on icon at bounding box center [1279, 301] width 20 height 40
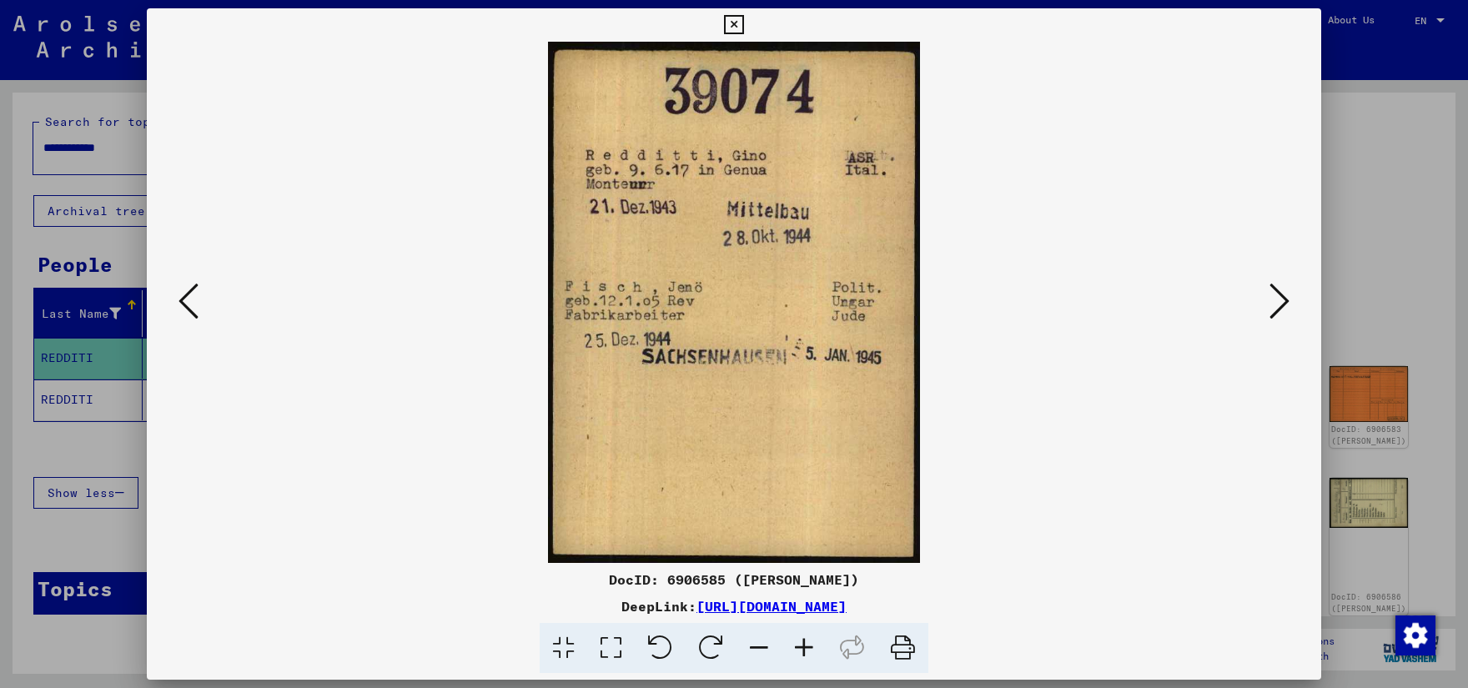
click at [1280, 294] on icon at bounding box center [1279, 301] width 20 height 40
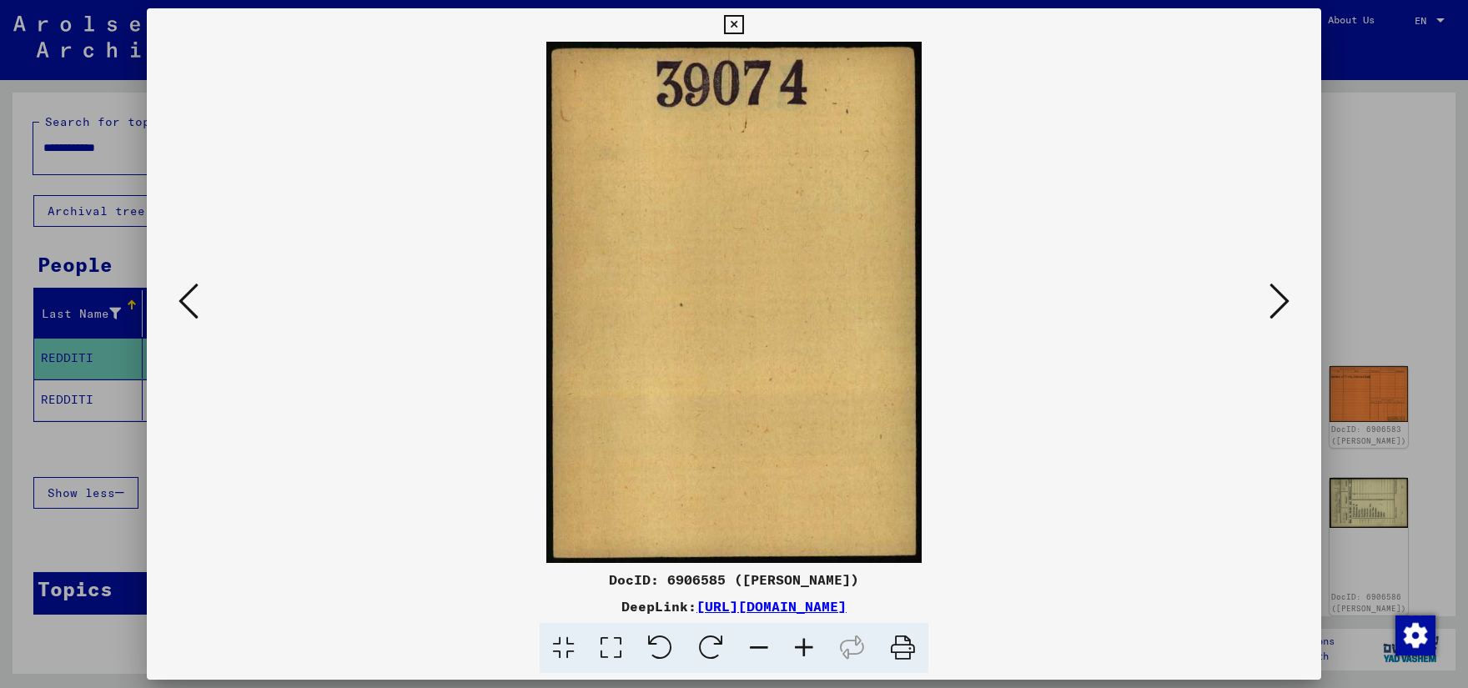
click at [1280, 294] on icon at bounding box center [1279, 301] width 20 height 40
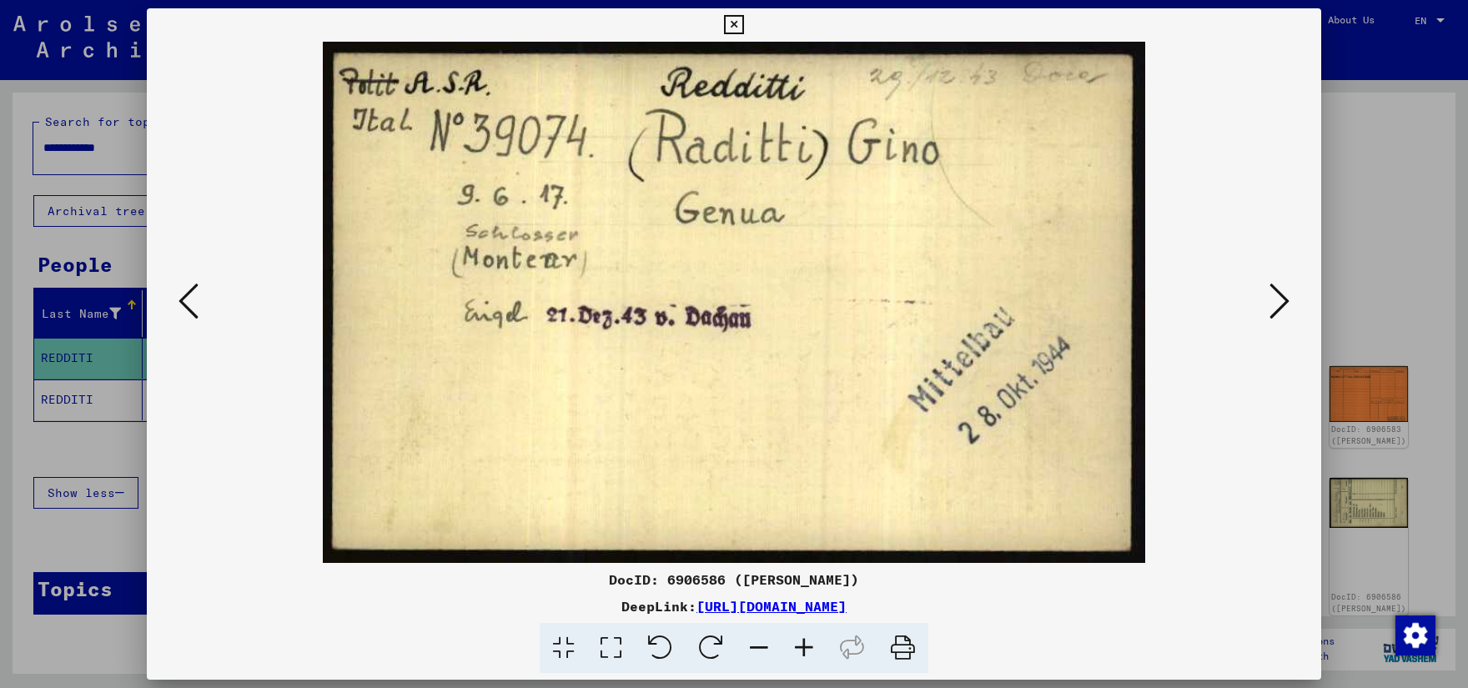
click at [1280, 294] on icon at bounding box center [1279, 301] width 20 height 40
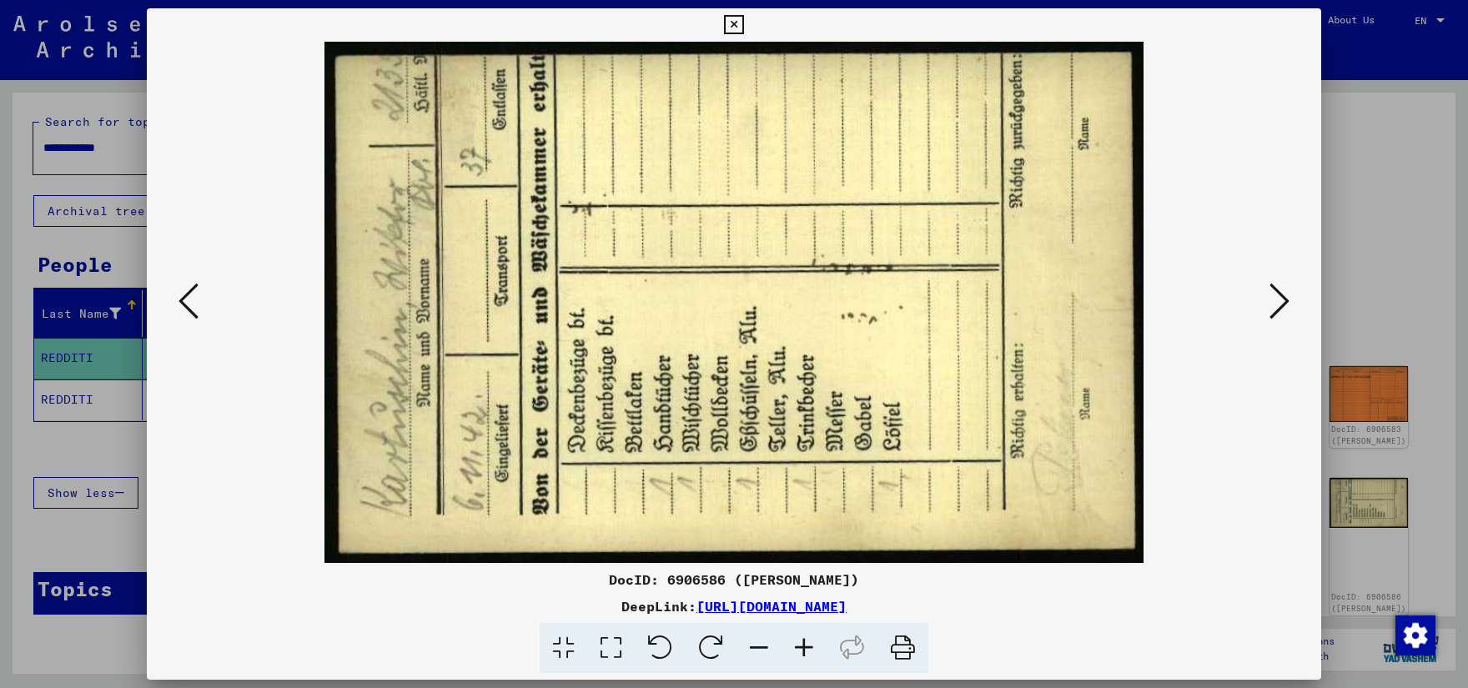
click at [87, 445] on div at bounding box center [734, 344] width 1468 height 688
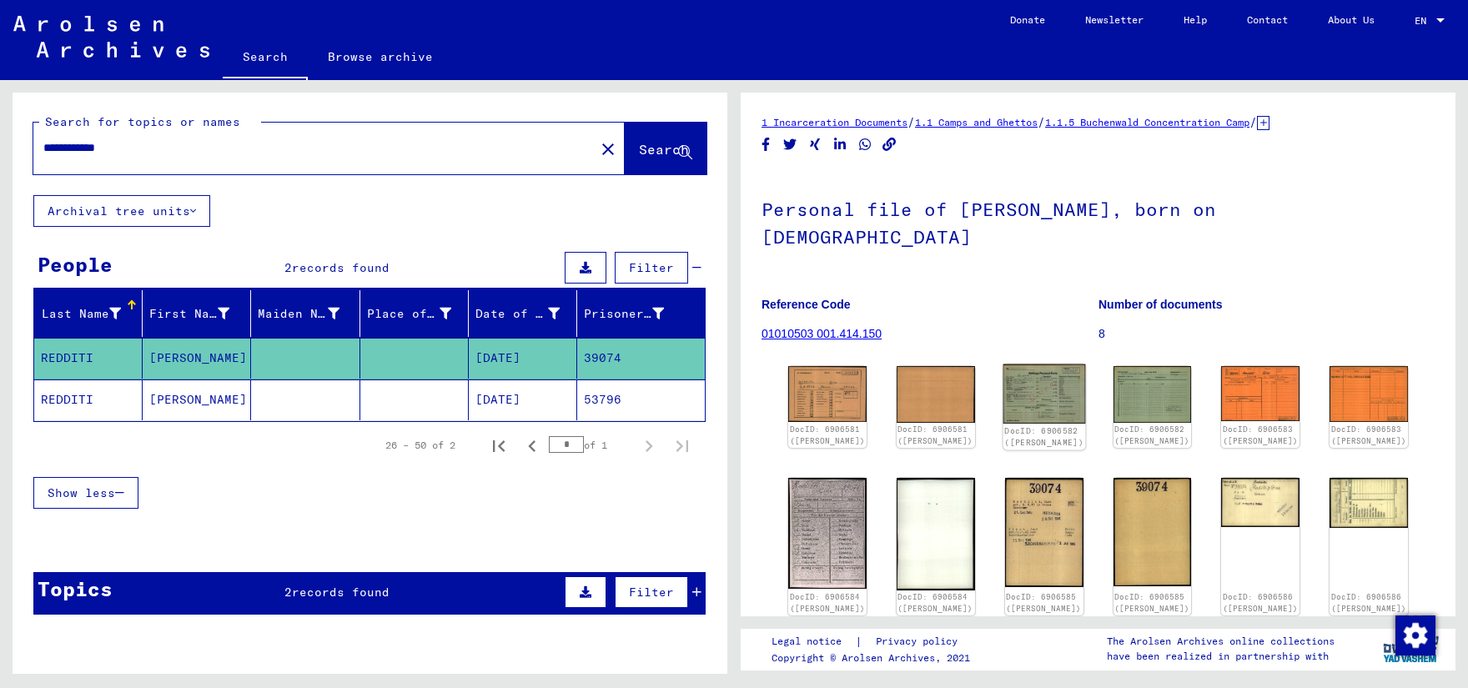
click at [1065, 370] on img at bounding box center [1044, 393] width 83 height 59
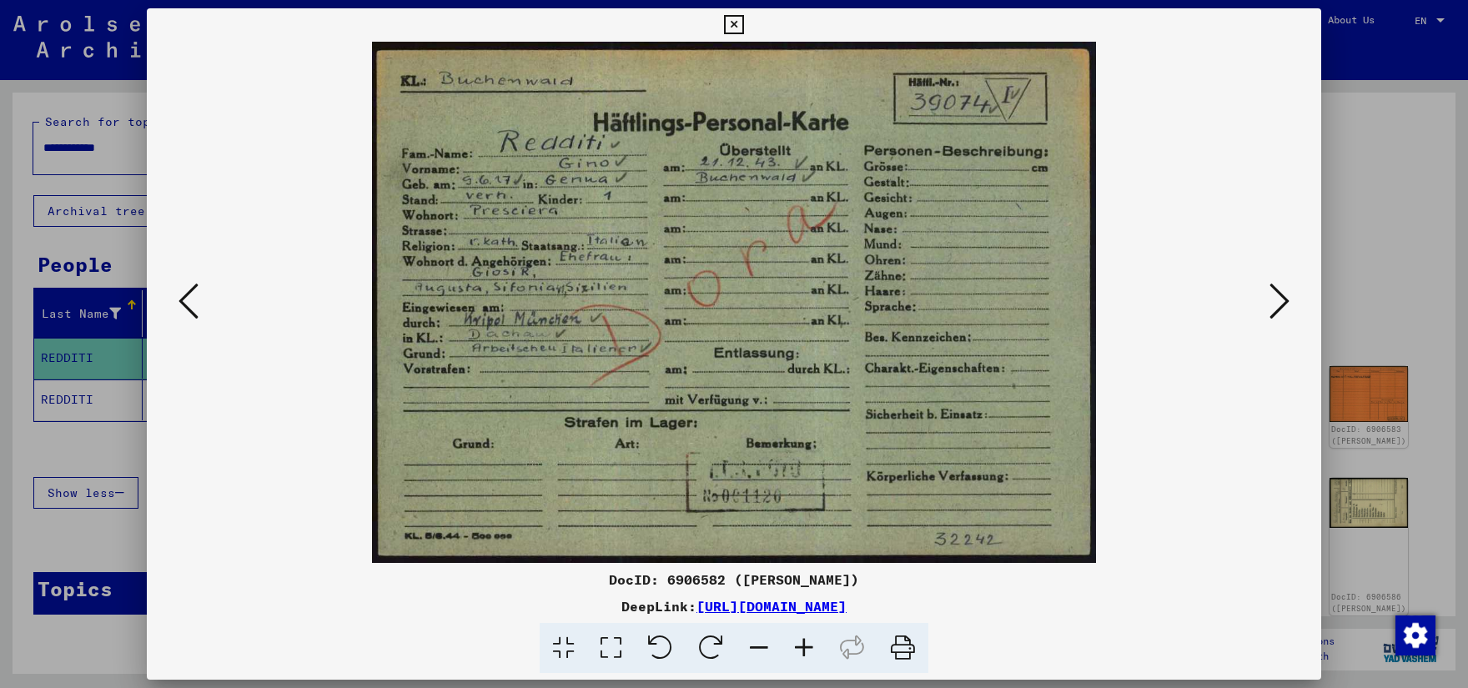
click at [1264, 304] on img at bounding box center [734, 302] width 1061 height 521
click at [1281, 301] on icon at bounding box center [1279, 301] width 20 height 40
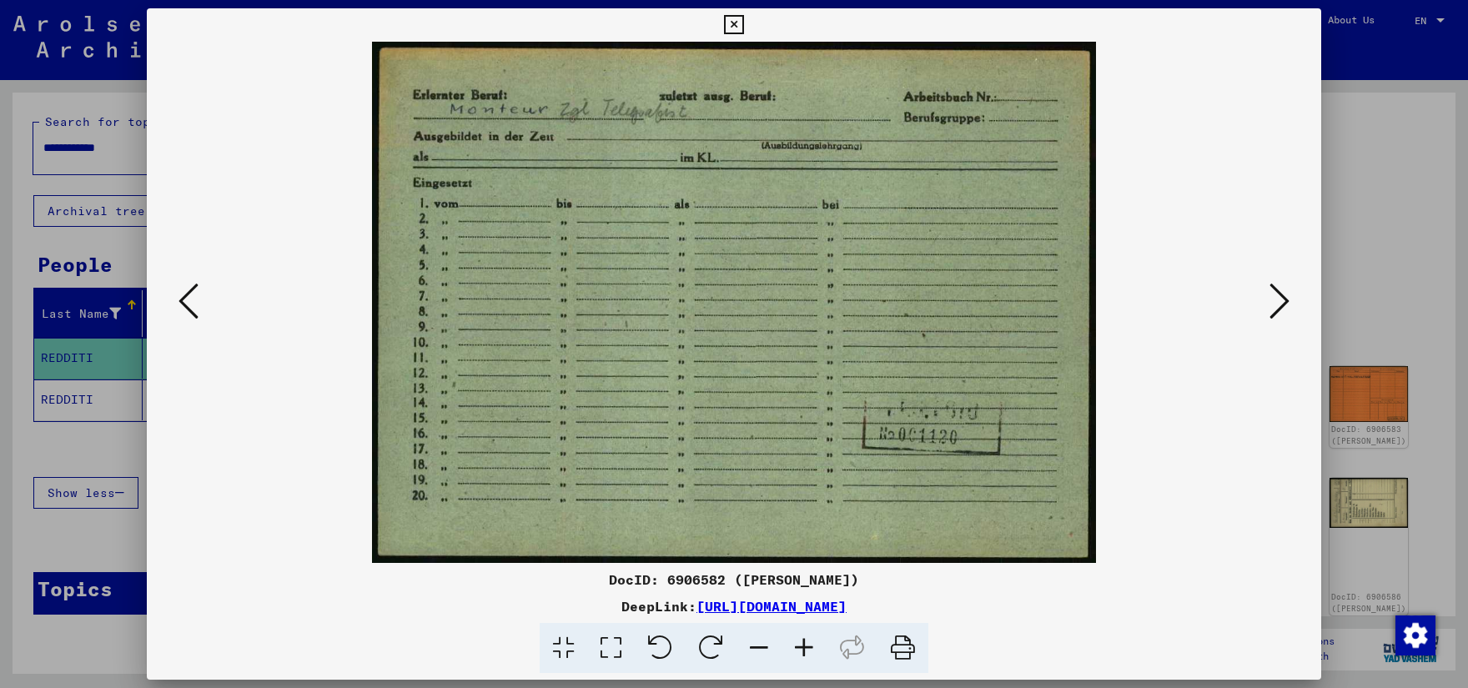
click at [1281, 301] on icon at bounding box center [1279, 301] width 20 height 40
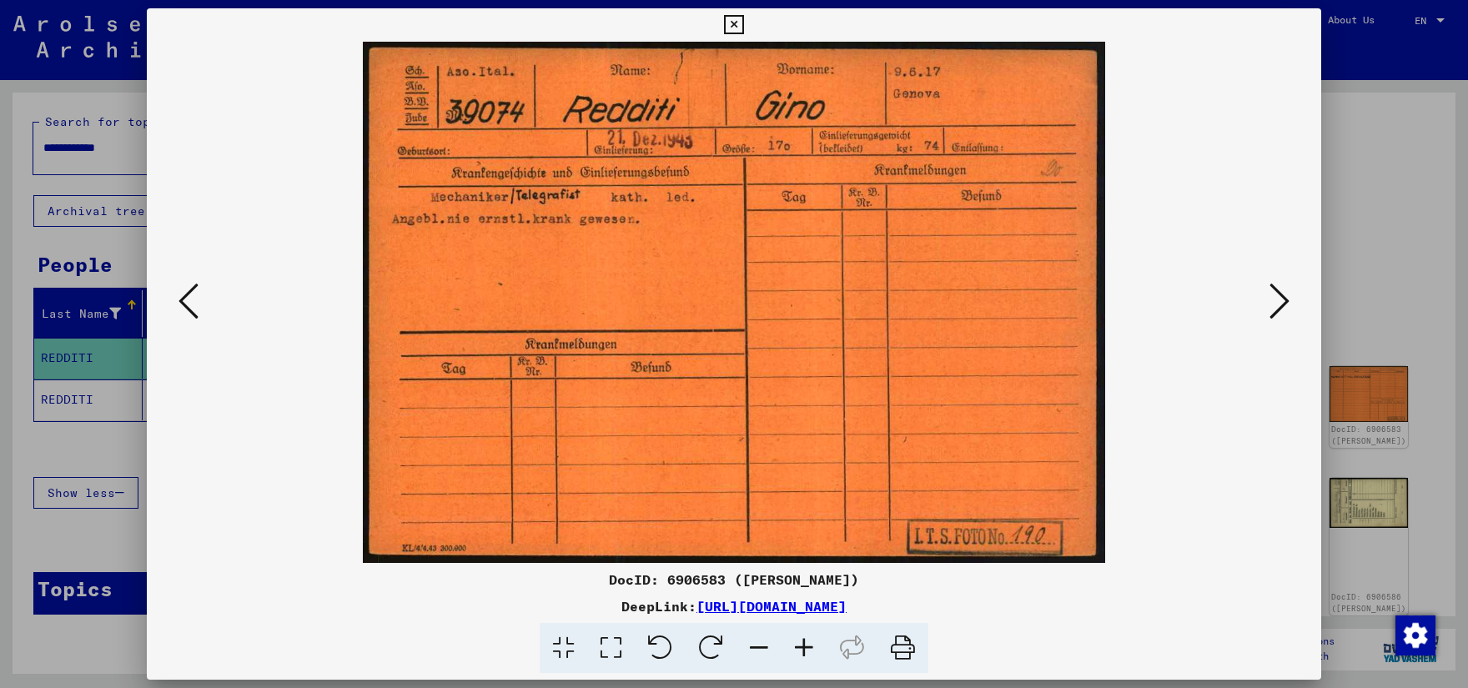
click at [1281, 301] on icon at bounding box center [1279, 301] width 20 height 40
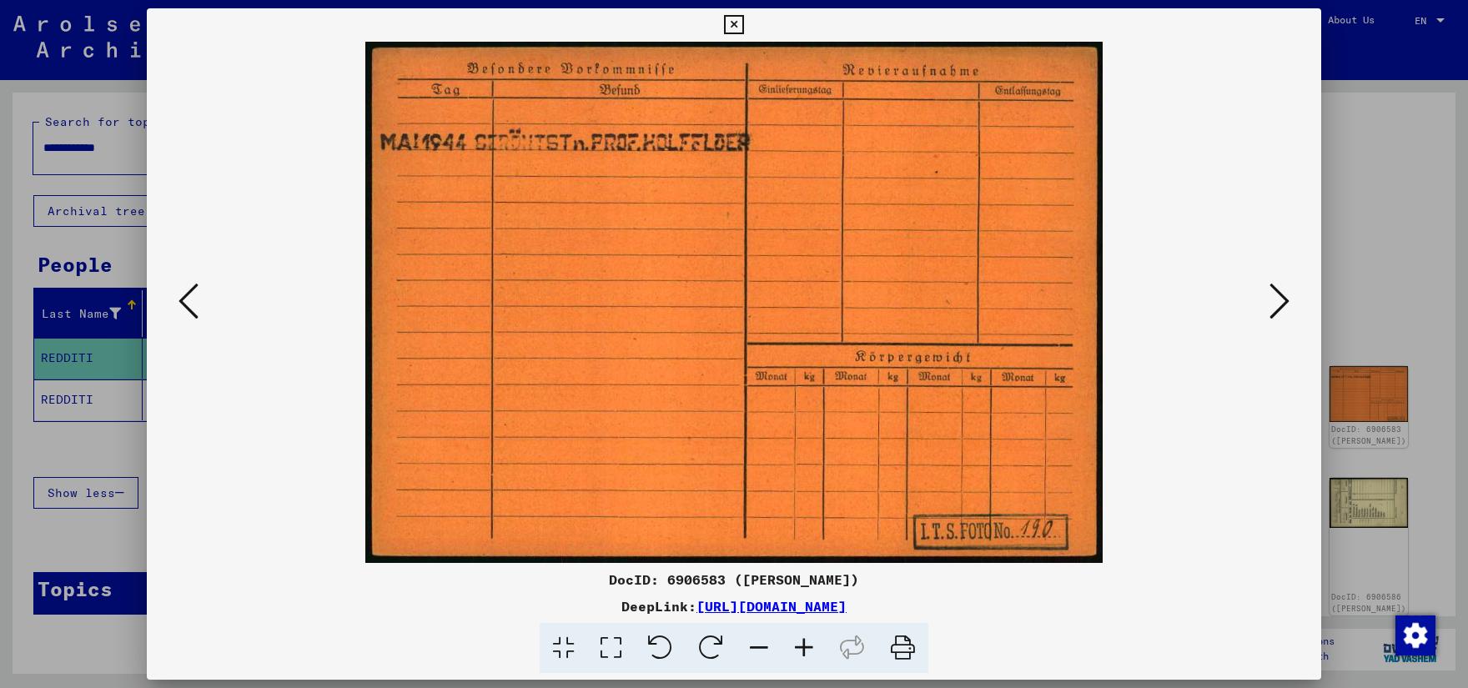
click at [1281, 301] on icon at bounding box center [1279, 301] width 20 height 40
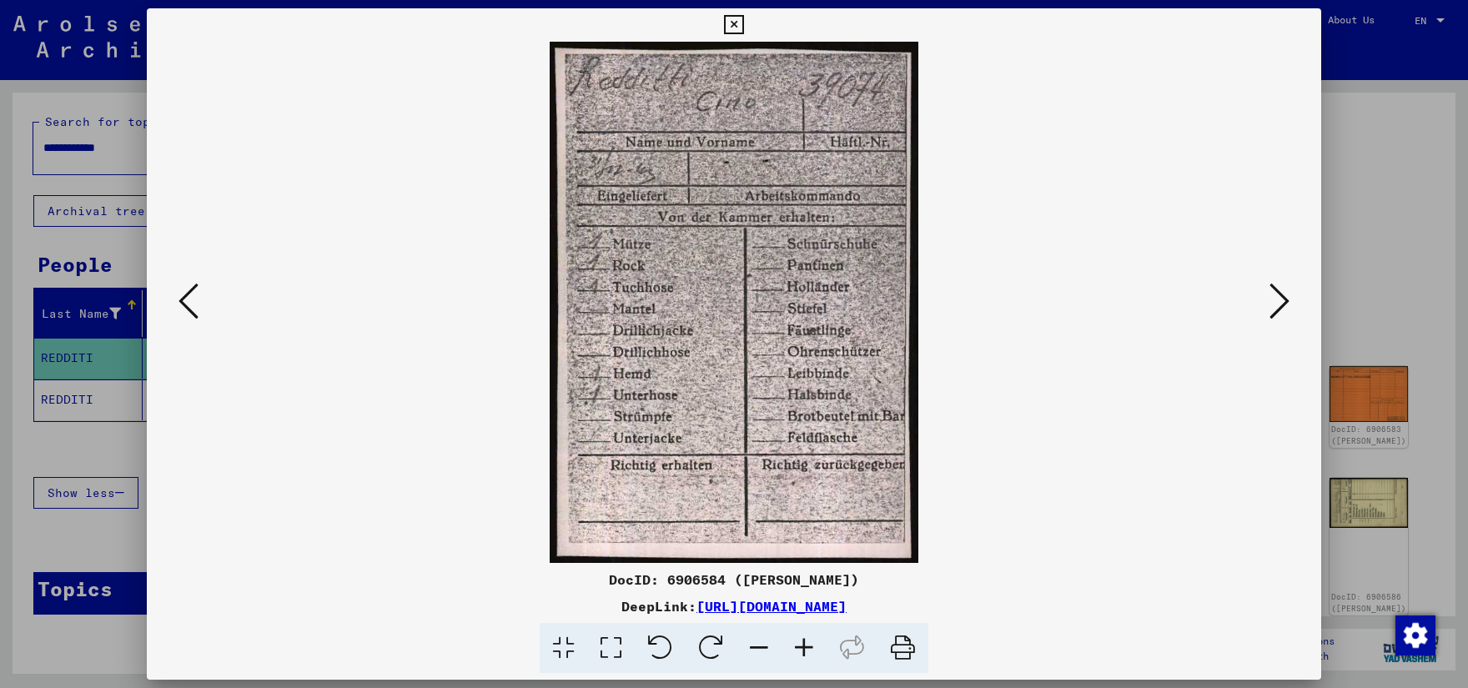
click at [1281, 301] on icon at bounding box center [1279, 301] width 20 height 40
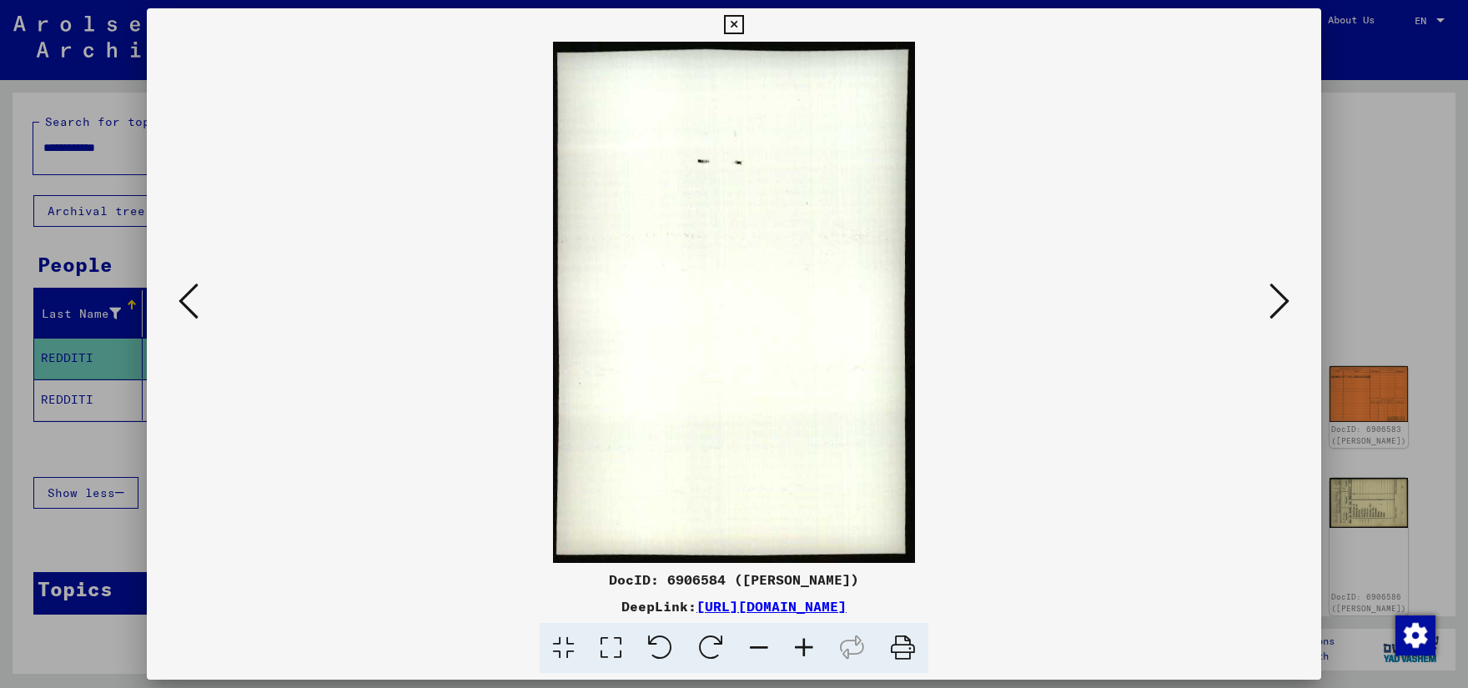
click at [1281, 301] on icon at bounding box center [1279, 301] width 20 height 40
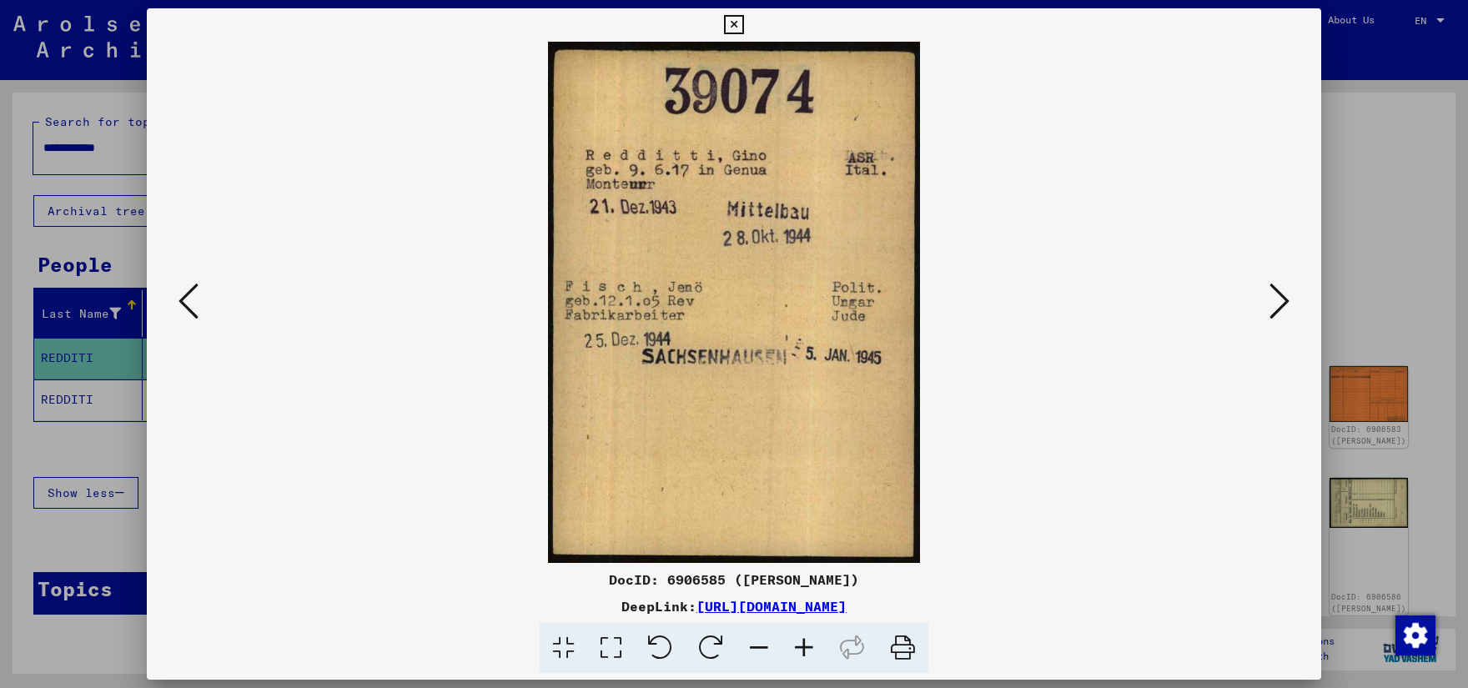
click at [1281, 301] on icon at bounding box center [1279, 301] width 20 height 40
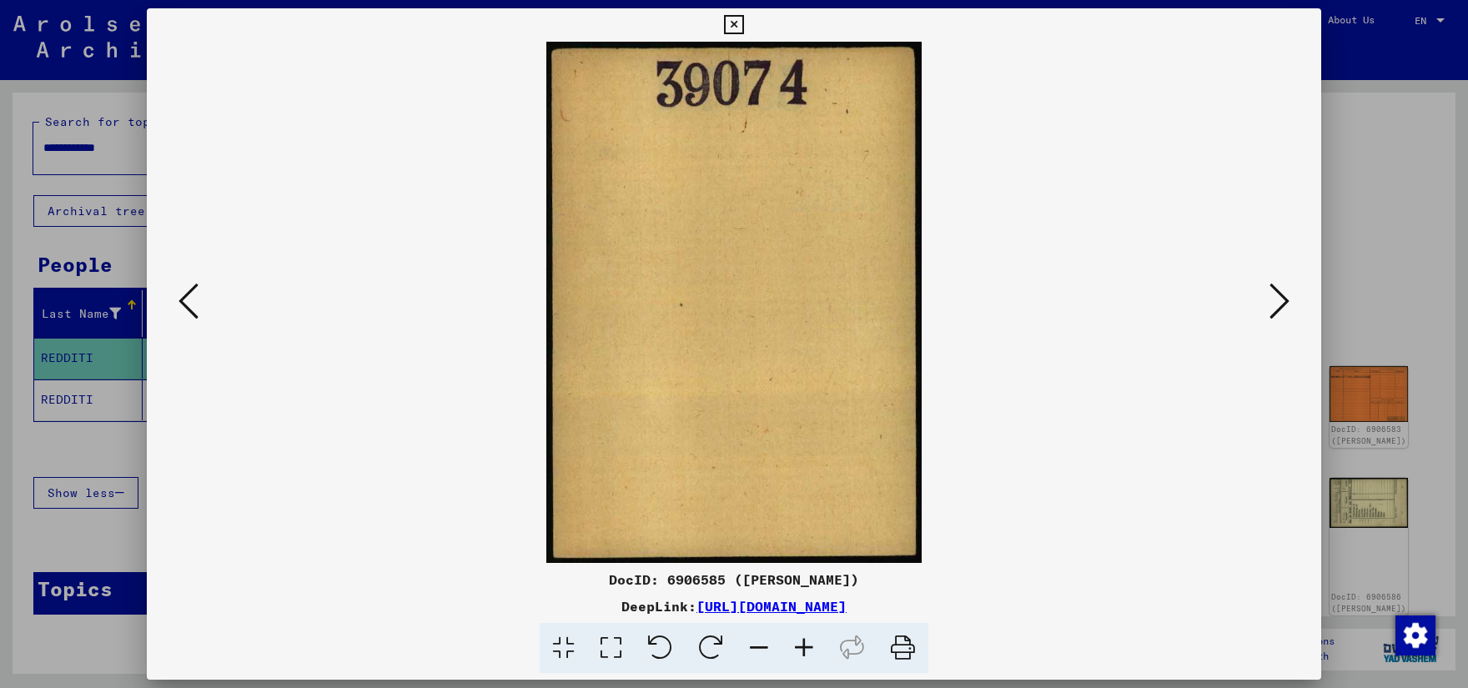
click at [1281, 301] on icon at bounding box center [1279, 301] width 20 height 40
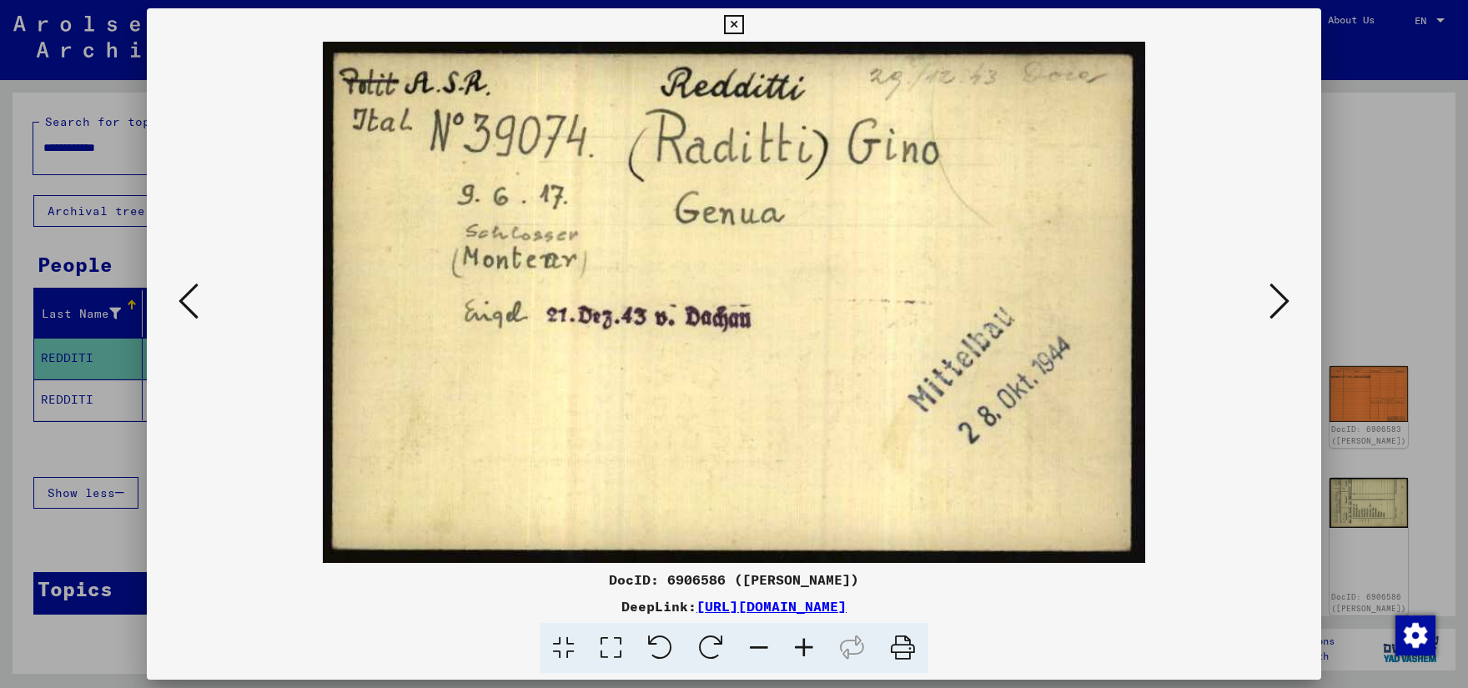
click at [106, 104] on div at bounding box center [734, 344] width 1468 height 688
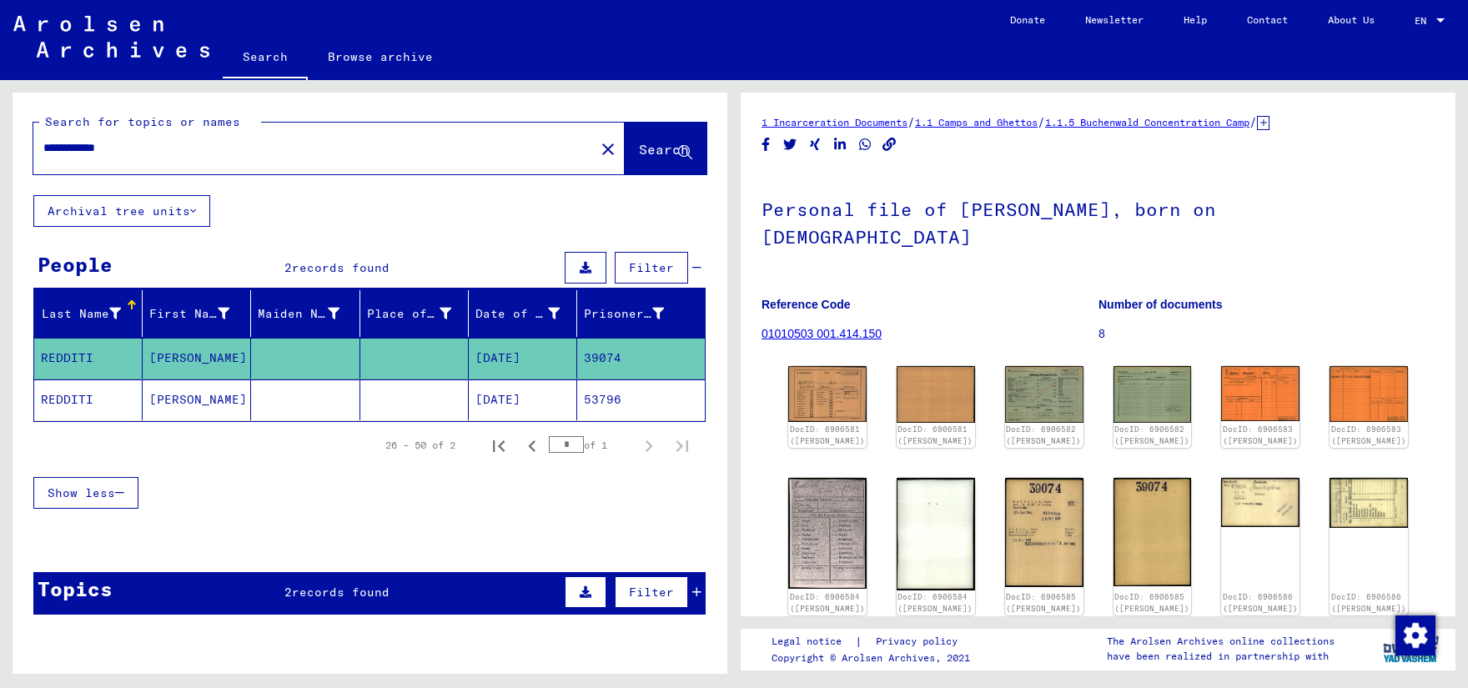
click at [83, 148] on input "**********" at bounding box center [313, 148] width 541 height 18
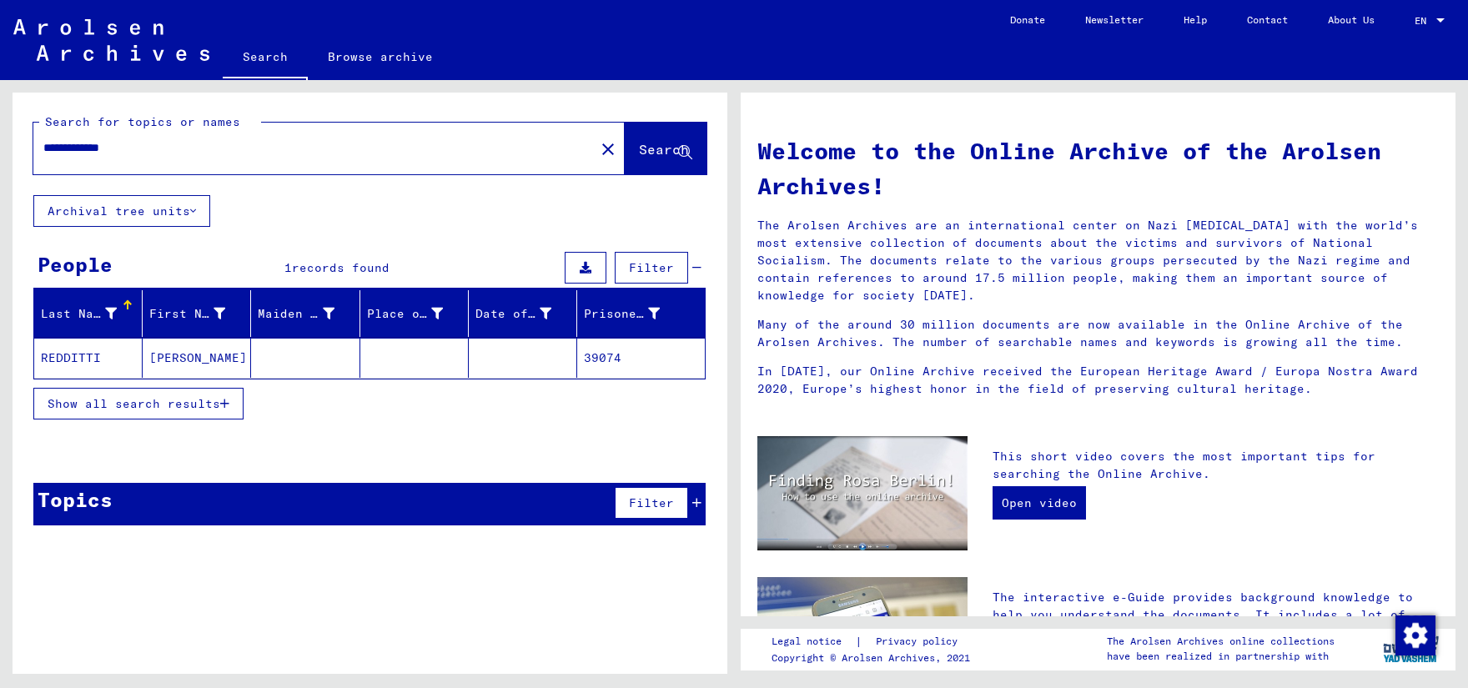
click at [387, 355] on mat-cell at bounding box center [414, 358] width 108 height 40
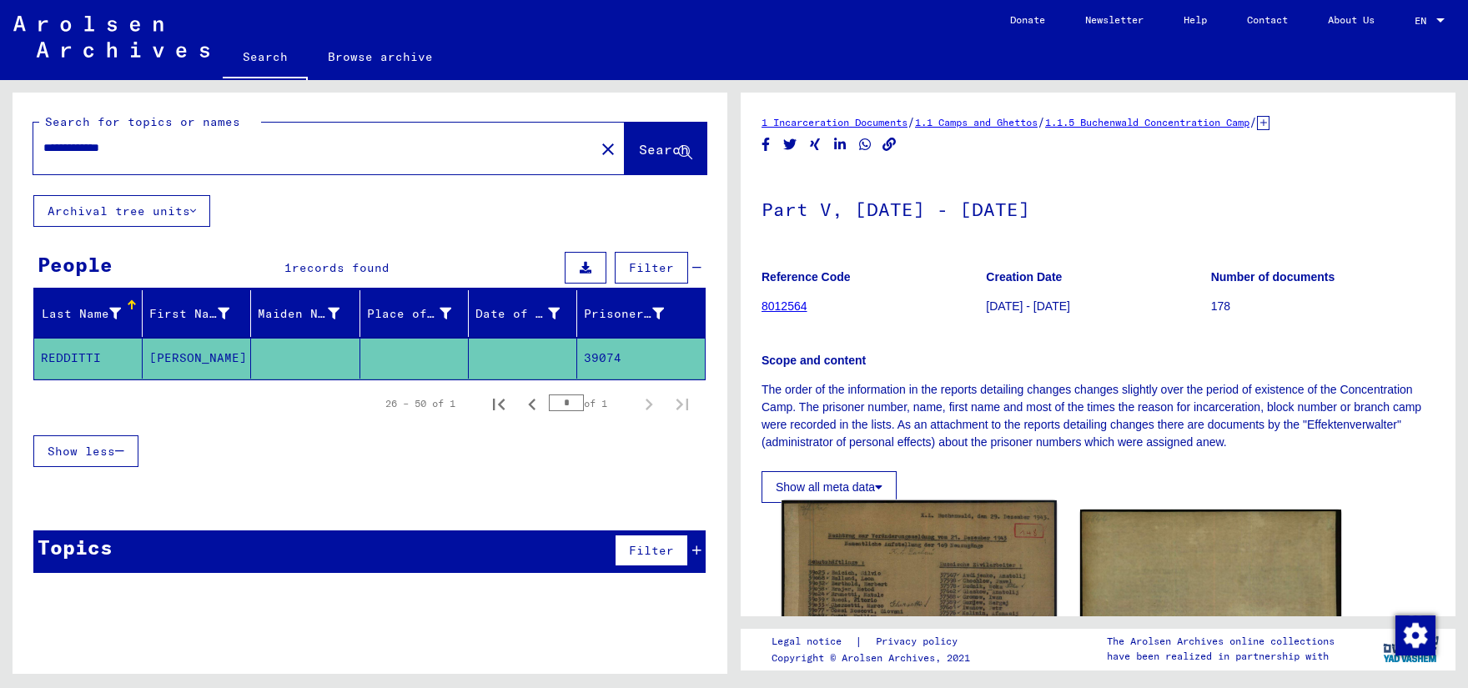
click at [797, 558] on img at bounding box center [919, 687] width 274 height 375
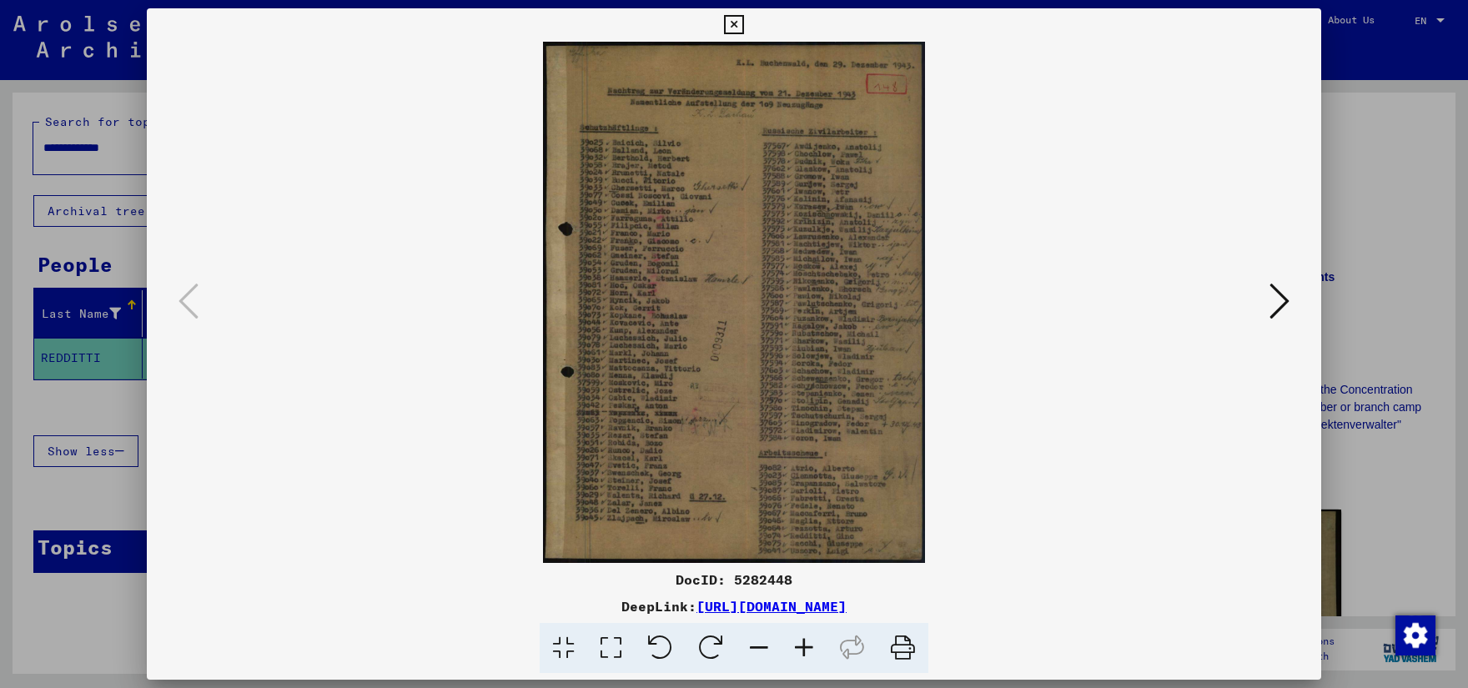
click at [92, 394] on div at bounding box center [734, 344] width 1468 height 688
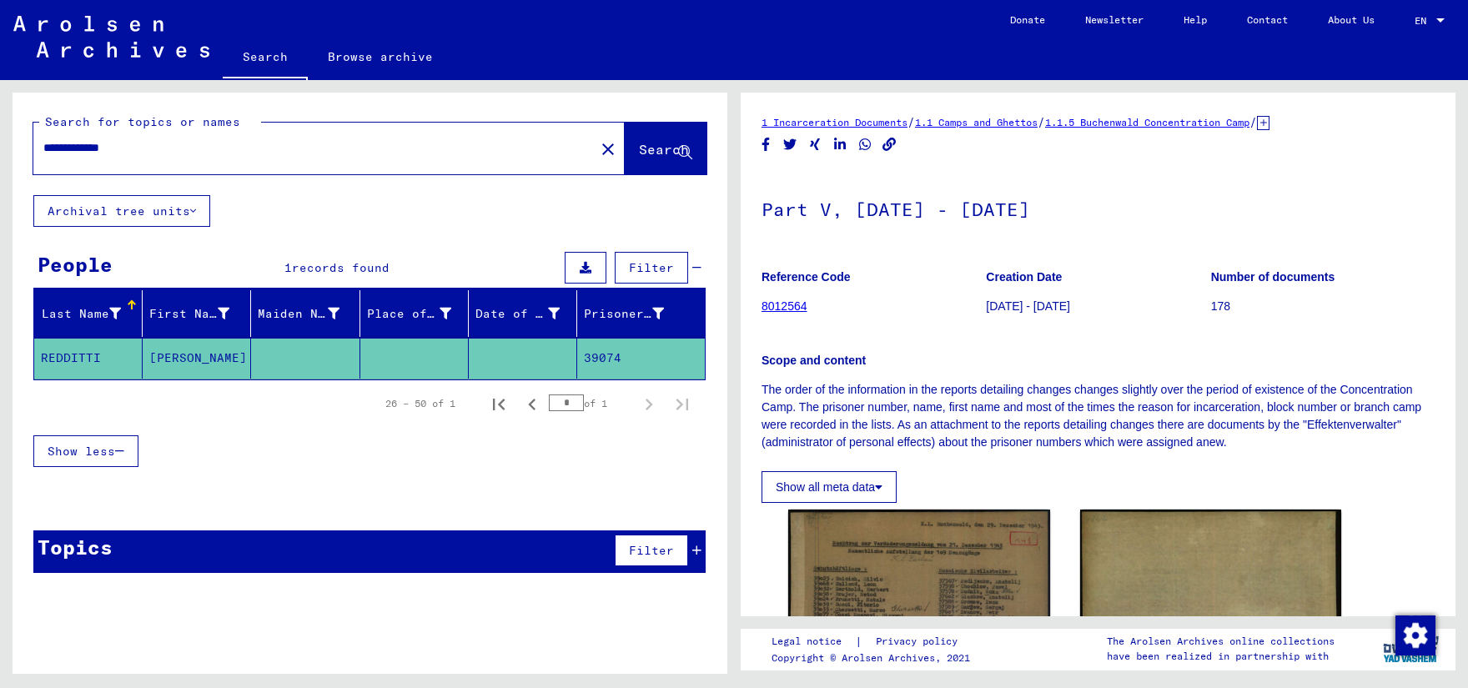
click at [59, 149] on input "**********" at bounding box center [313, 148] width 541 height 18
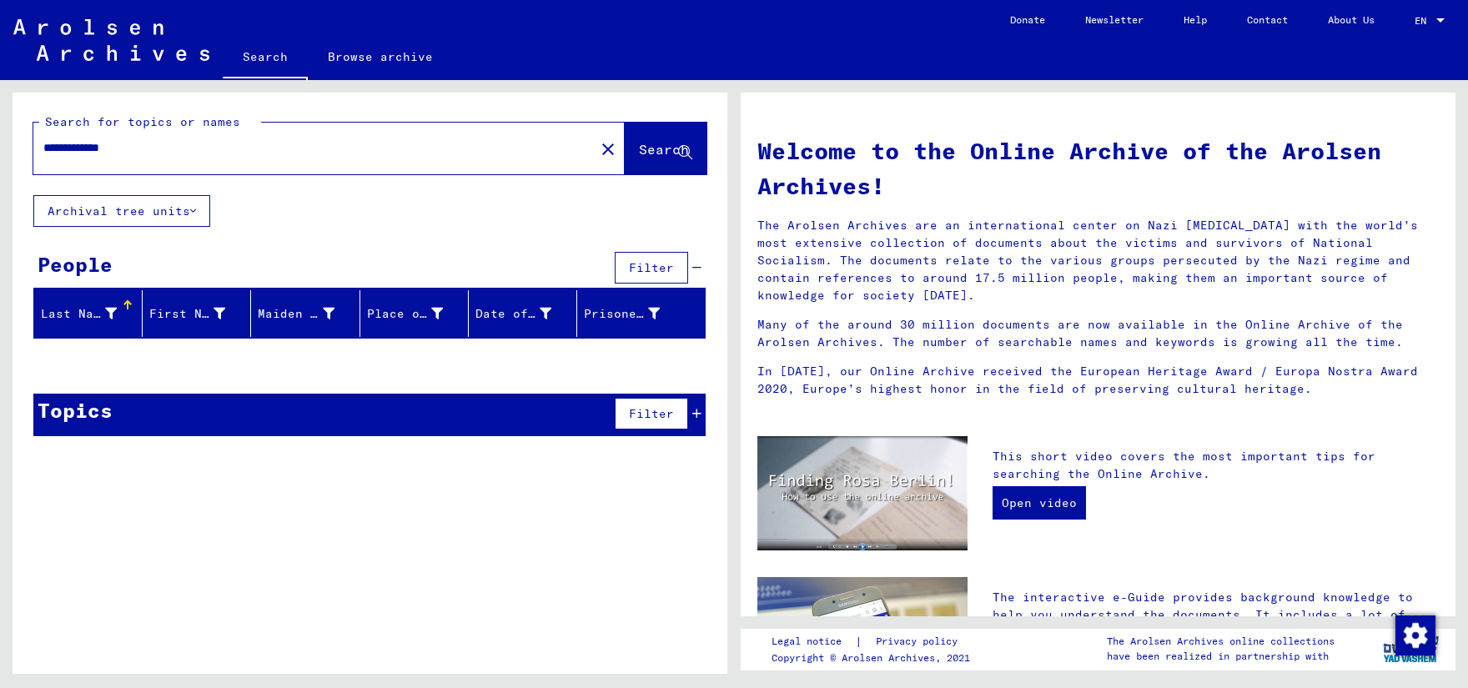
click at [696, 409] on icon at bounding box center [696, 414] width 9 height 12
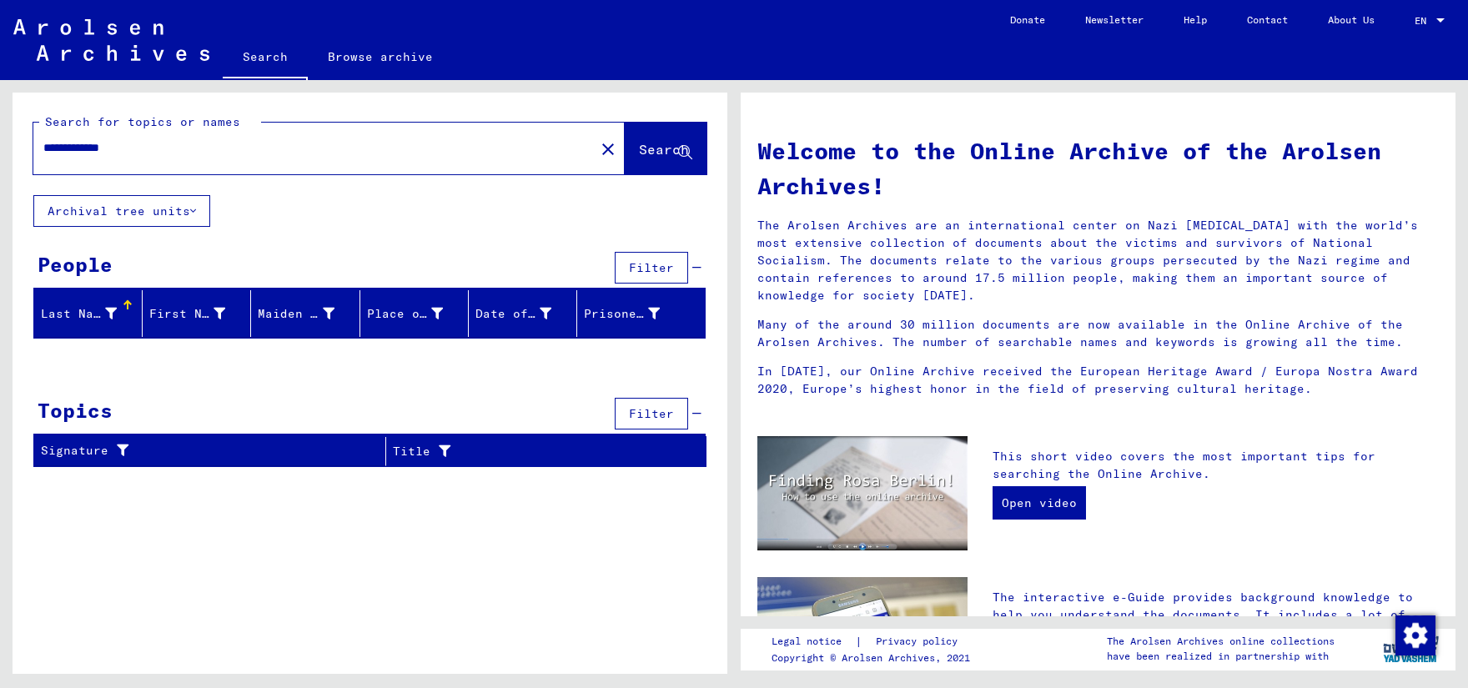
click at [418, 239] on div "**********" at bounding box center [370, 287] width 715 height 388
click at [198, 152] on input "**********" at bounding box center [308, 148] width 531 height 18
type input "*"
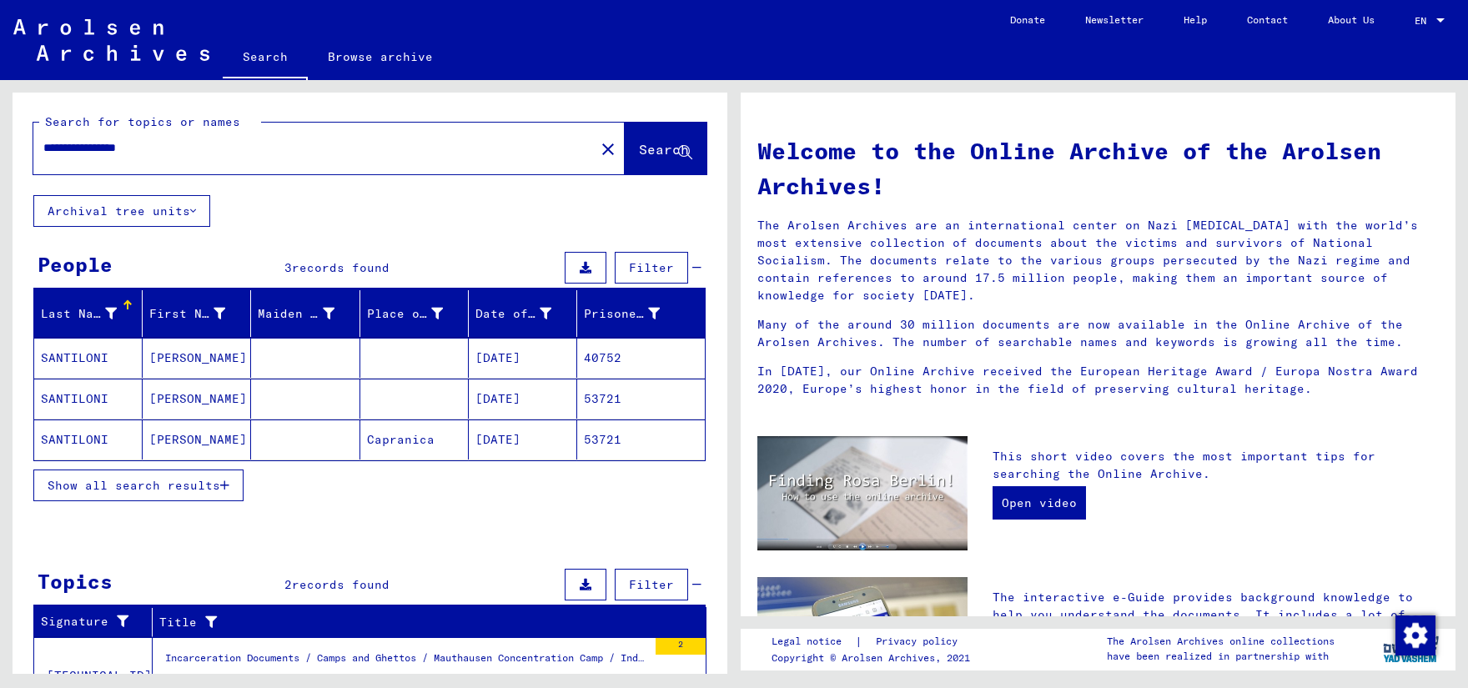
click at [495, 437] on mat-cell "[DATE]" at bounding box center [523, 440] width 108 height 40
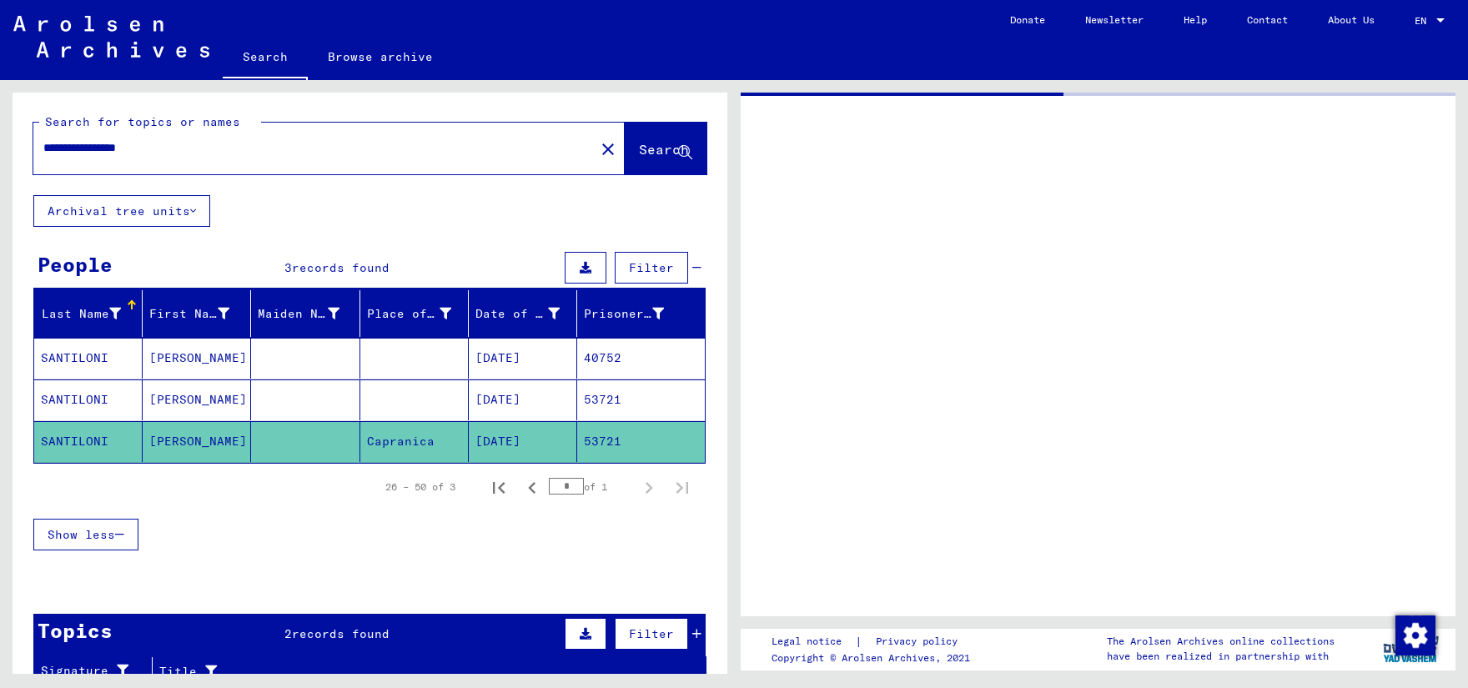
click at [495, 437] on mat-cell "[DATE]" at bounding box center [523, 441] width 108 height 41
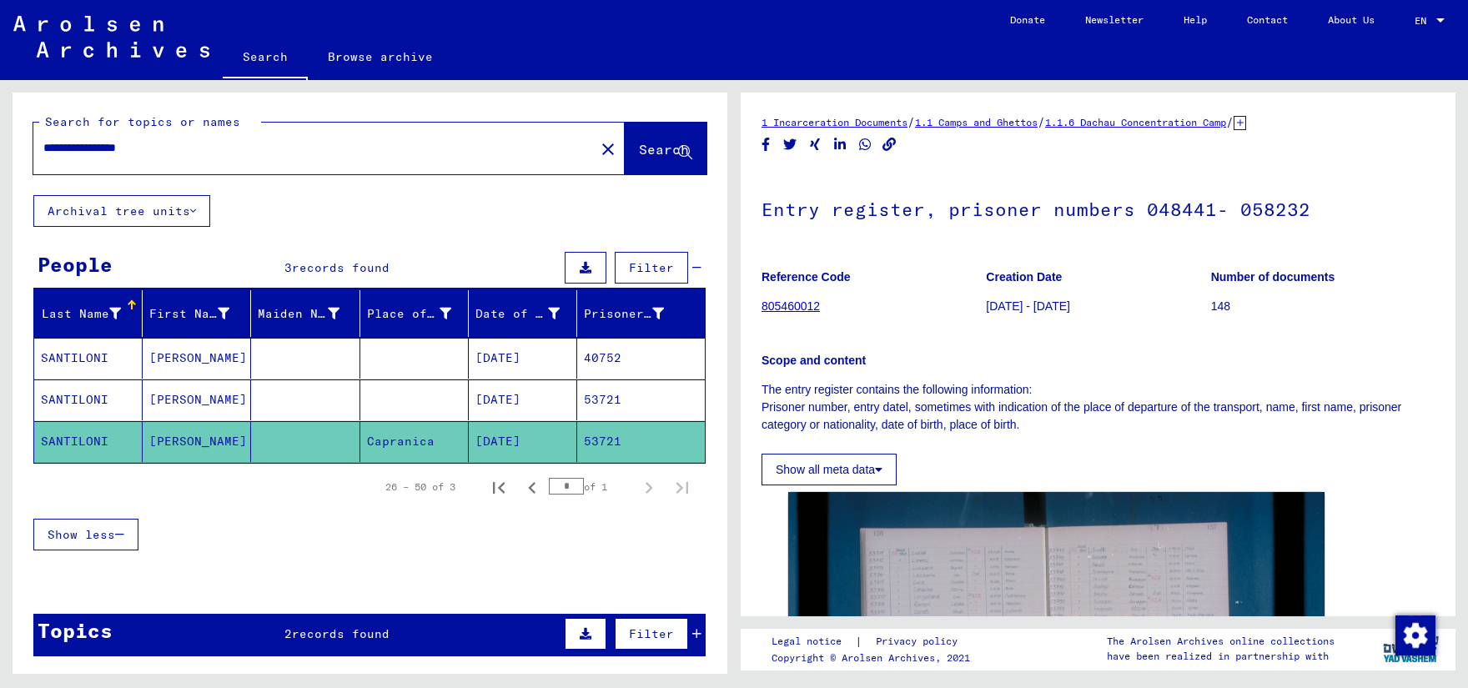
click at [516, 355] on mat-cell "[DATE]" at bounding box center [523, 358] width 108 height 41
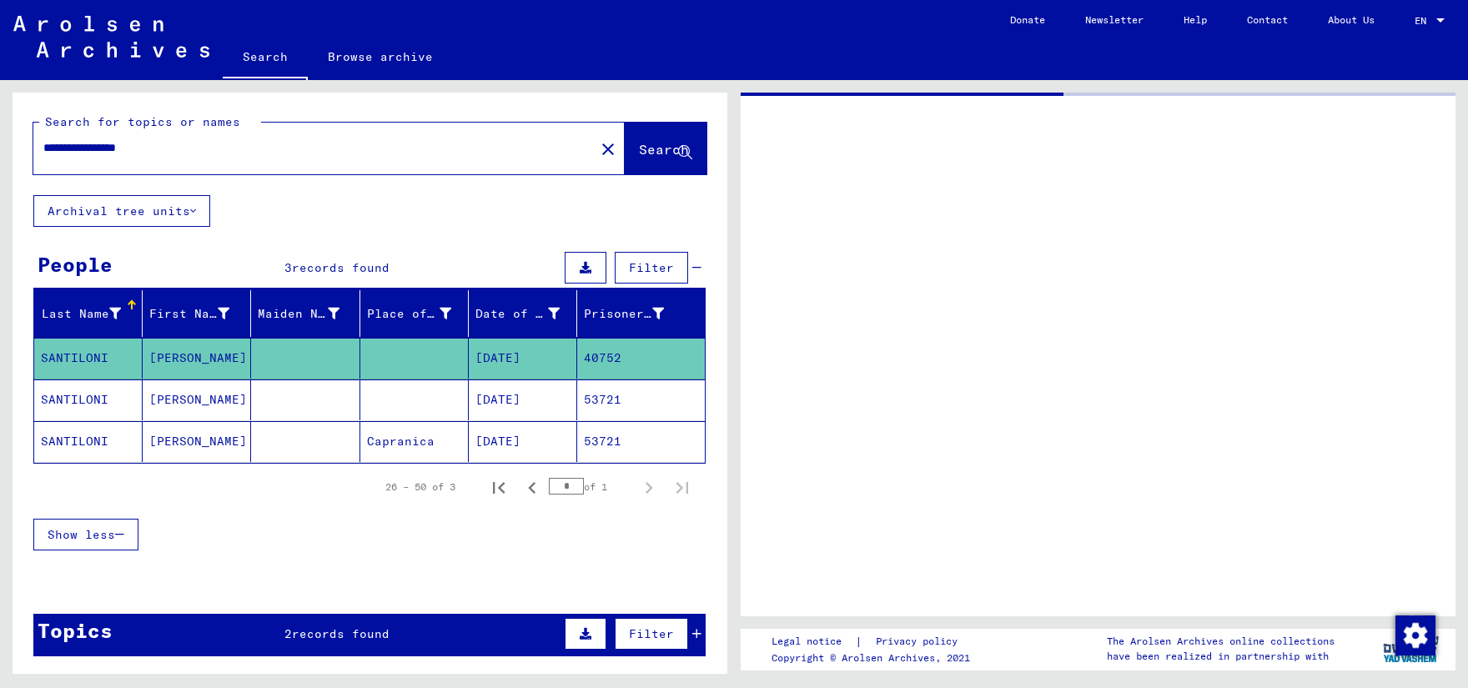
click at [516, 355] on mat-cell "[DATE]" at bounding box center [523, 358] width 108 height 41
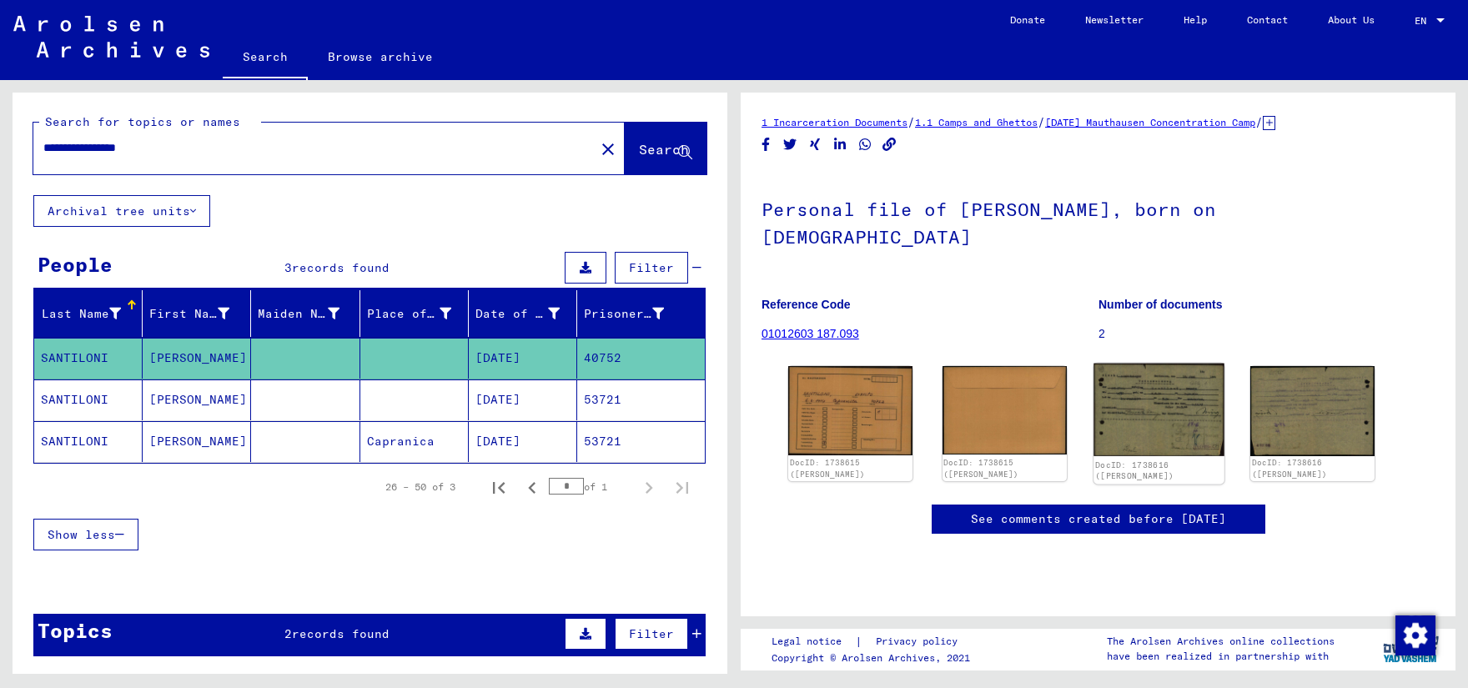
click at [1161, 376] on img at bounding box center [1158, 410] width 130 height 93
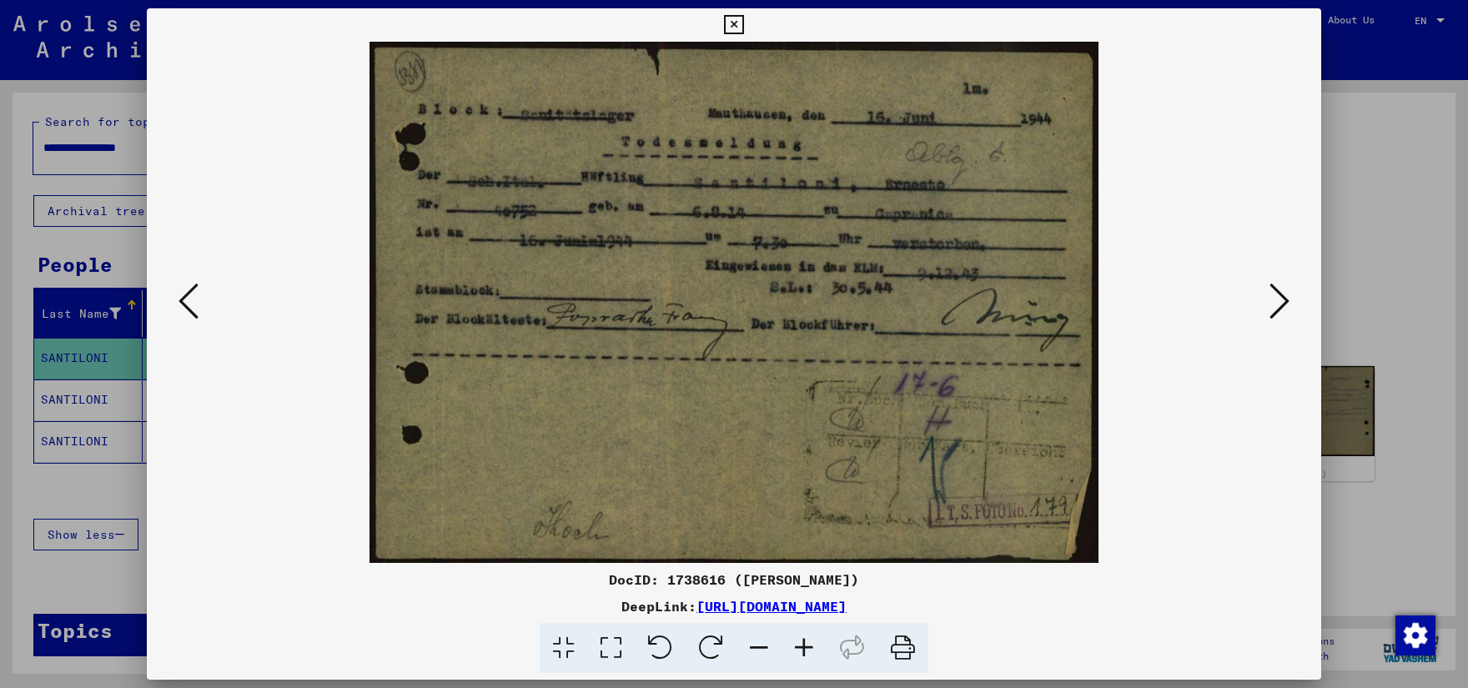
click at [94, 189] on div at bounding box center [734, 344] width 1468 height 688
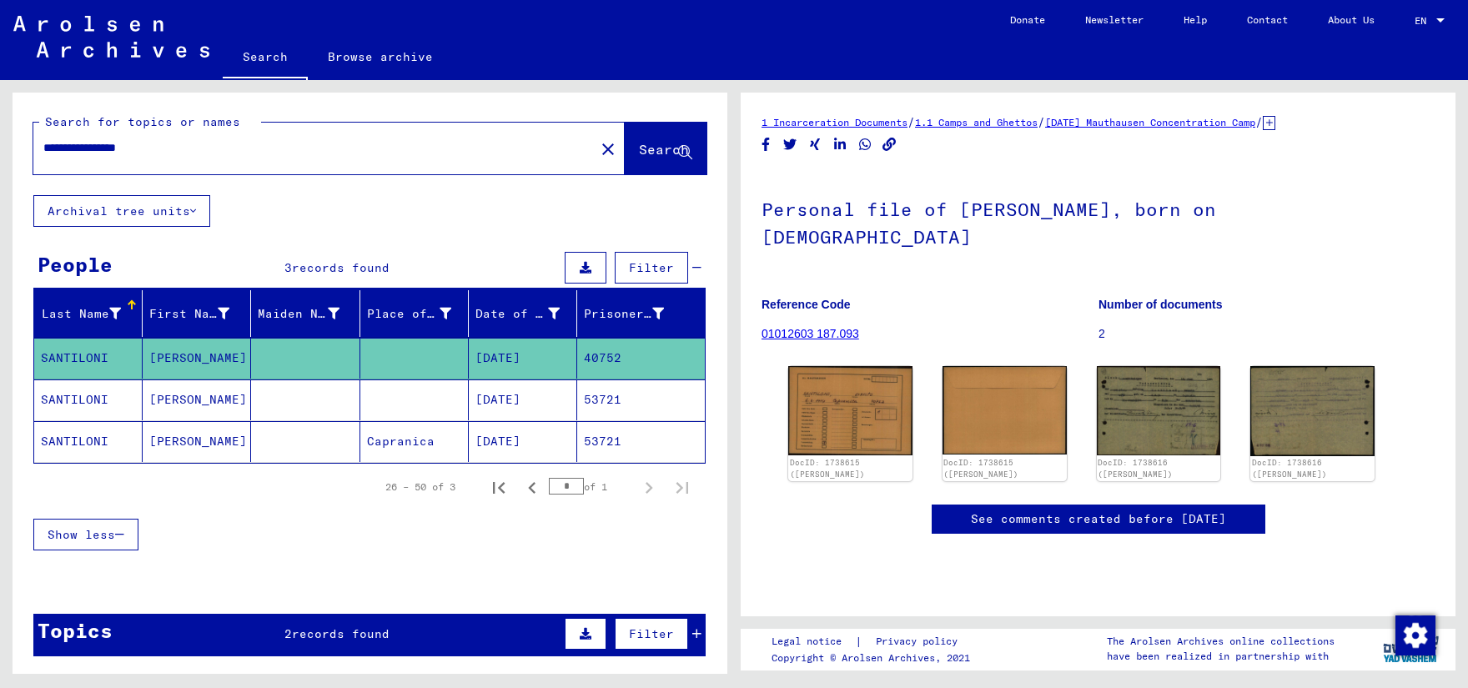
click at [86, 148] on input "**********" at bounding box center [313, 148] width 541 height 18
type input "**********"
